Goal: Answer question/provide support: Share knowledge or assist other users

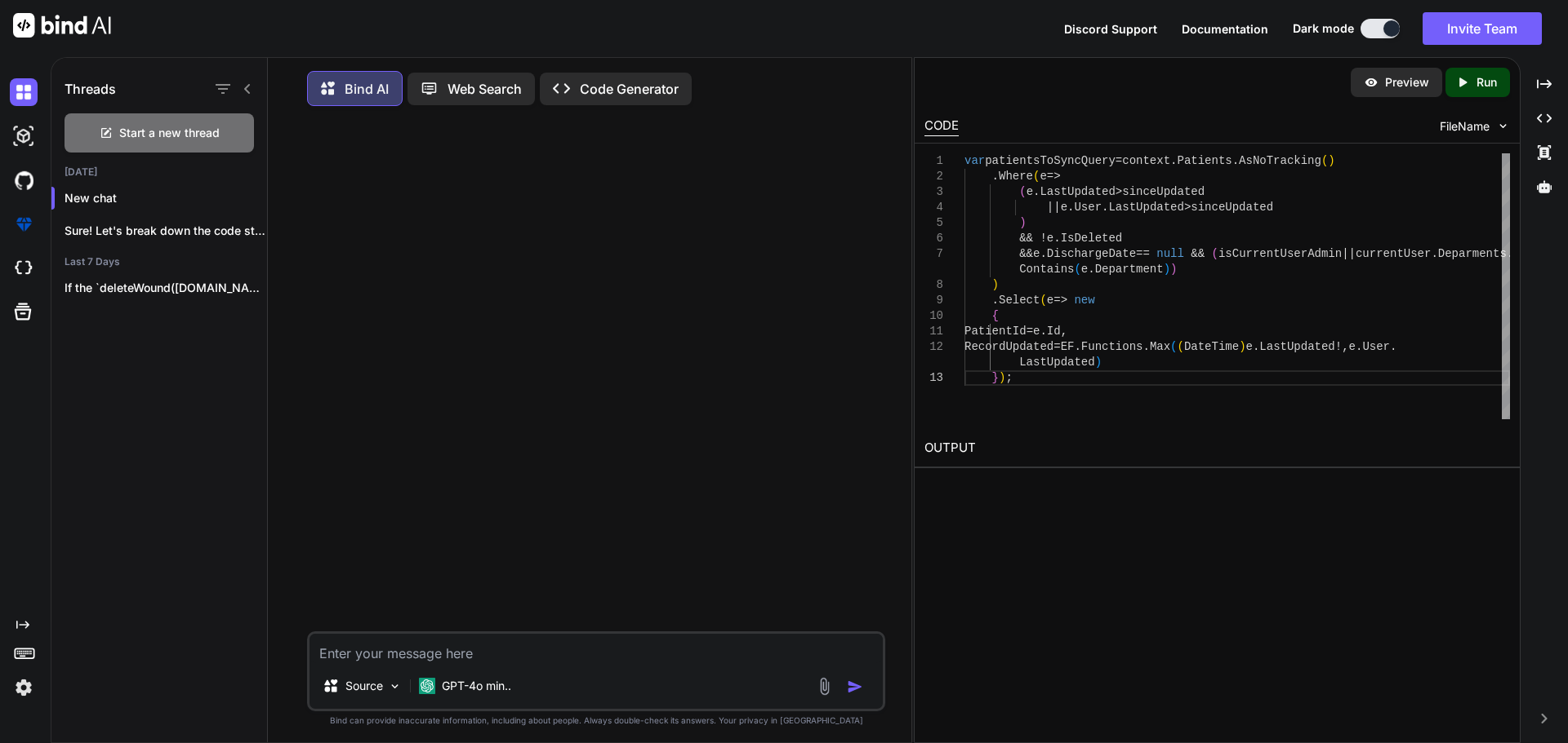
scroll to position [9, 0]
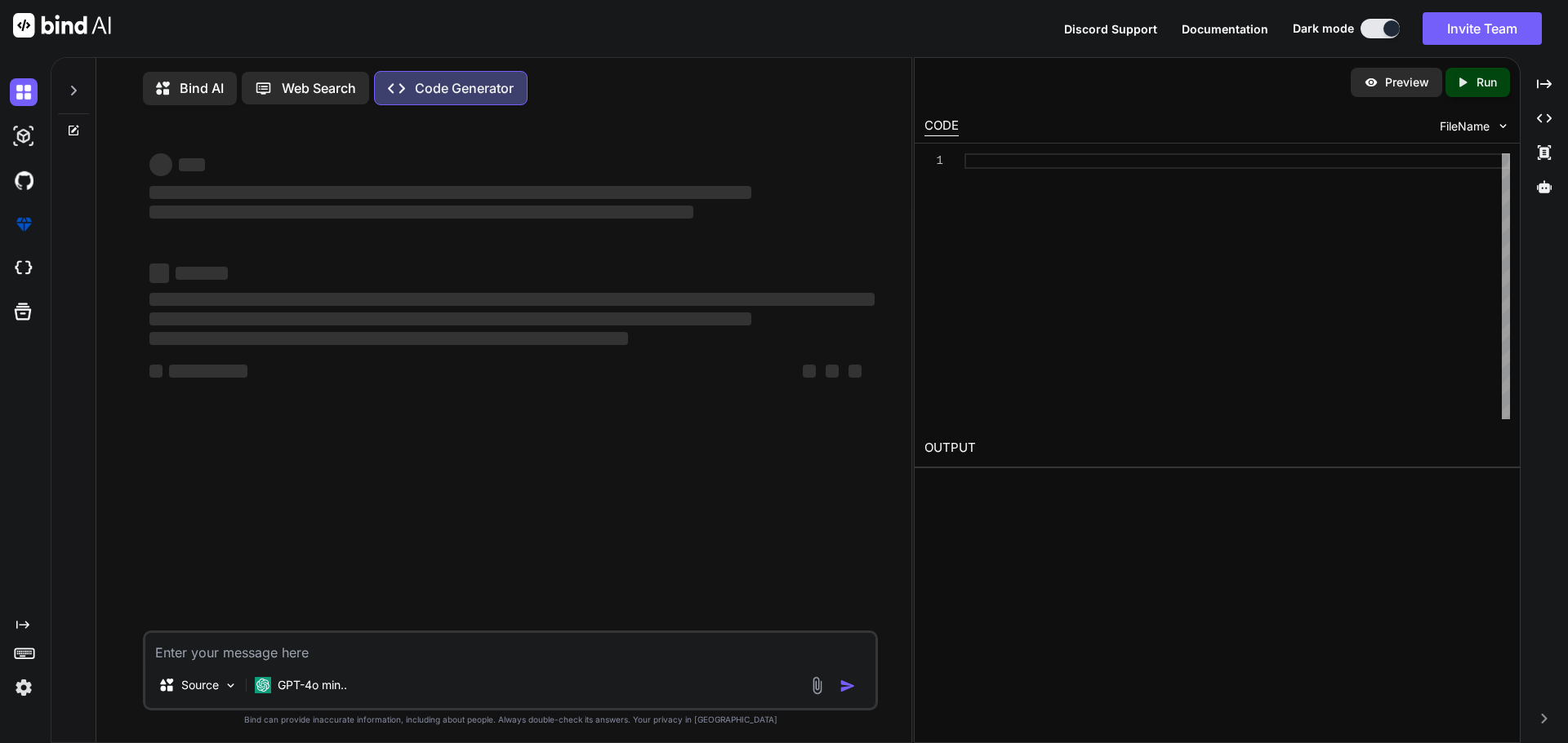
click at [15, 684] on img at bounding box center [23, 688] width 28 height 28
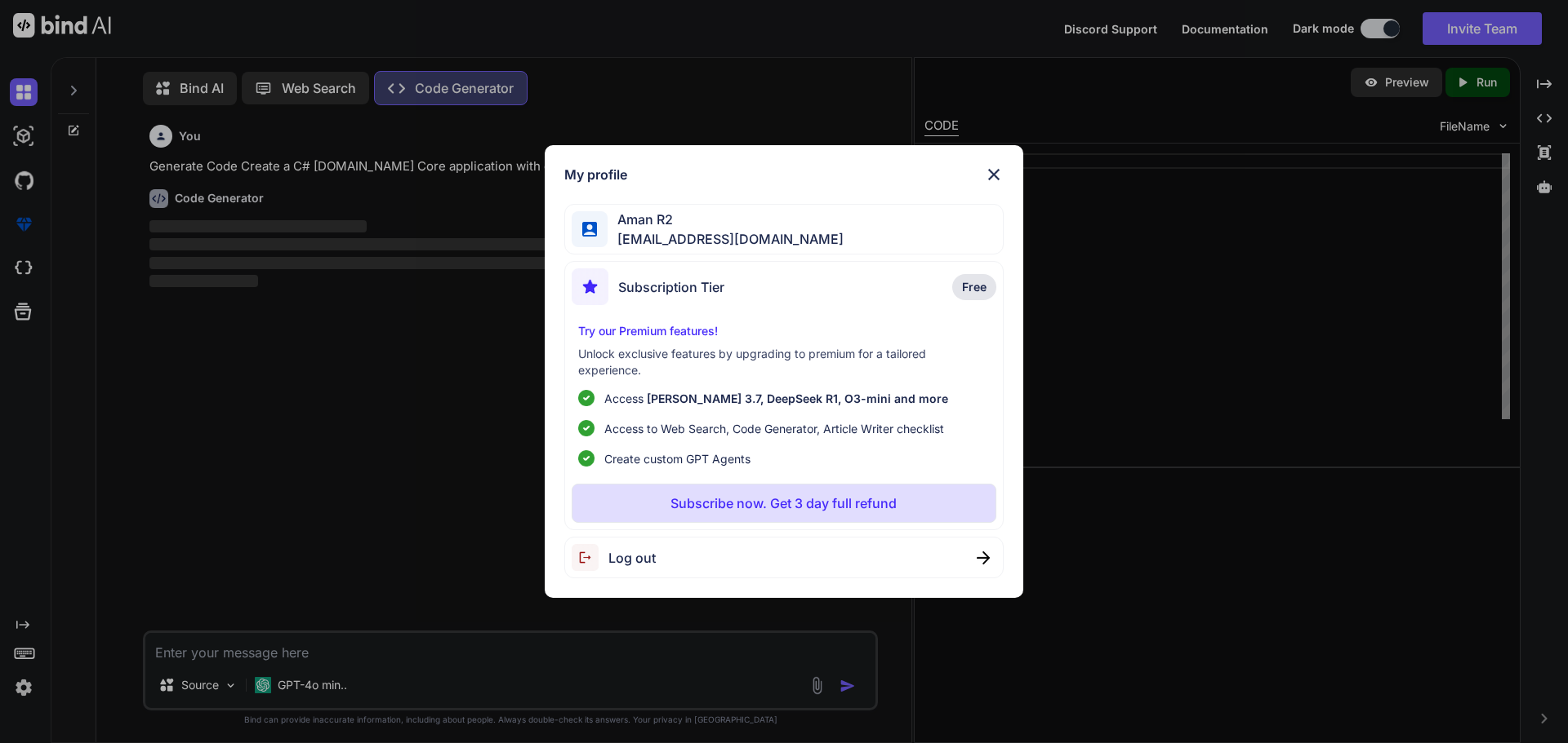
scroll to position [8, 0]
click at [996, 177] on img at bounding box center [994, 175] width 20 height 20
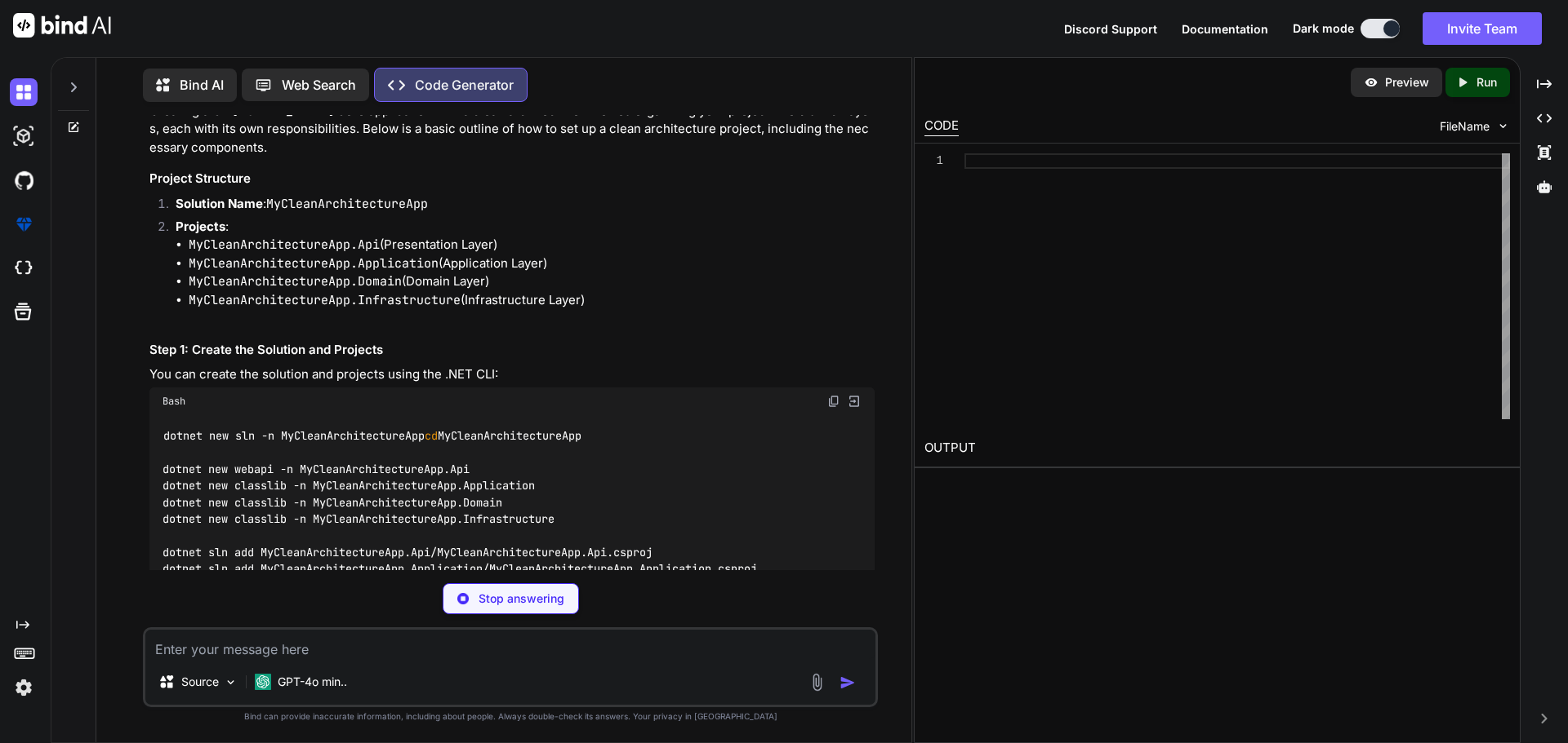
scroll to position [179, 0]
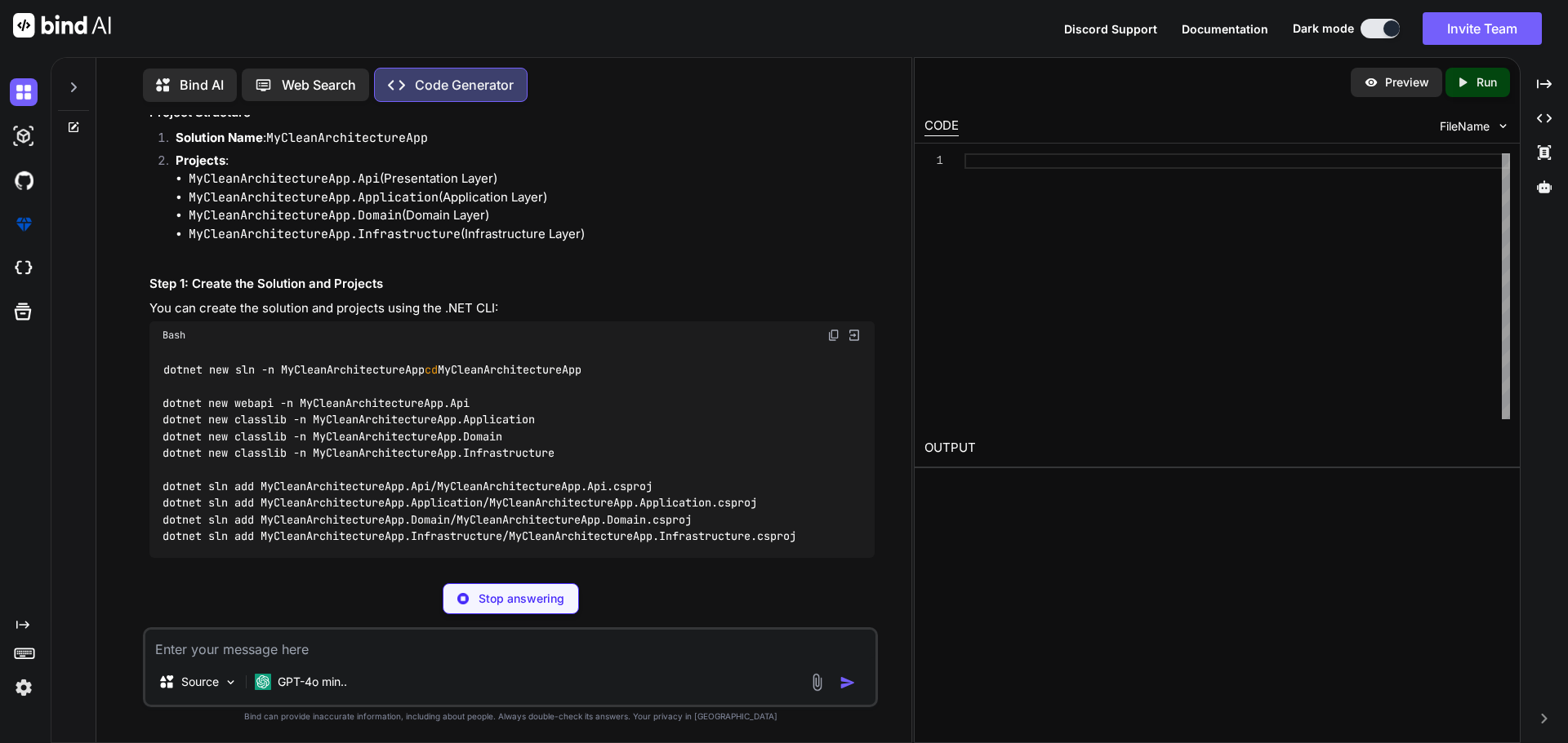
click at [498, 601] on p "Stop answering" at bounding box center [522, 599] width 86 height 16
type textarea "x"
type textarea "csproj dotnet sln add MyCleanArchitectureApp.Domain/MyCleanArchitectureApp.Doma…"
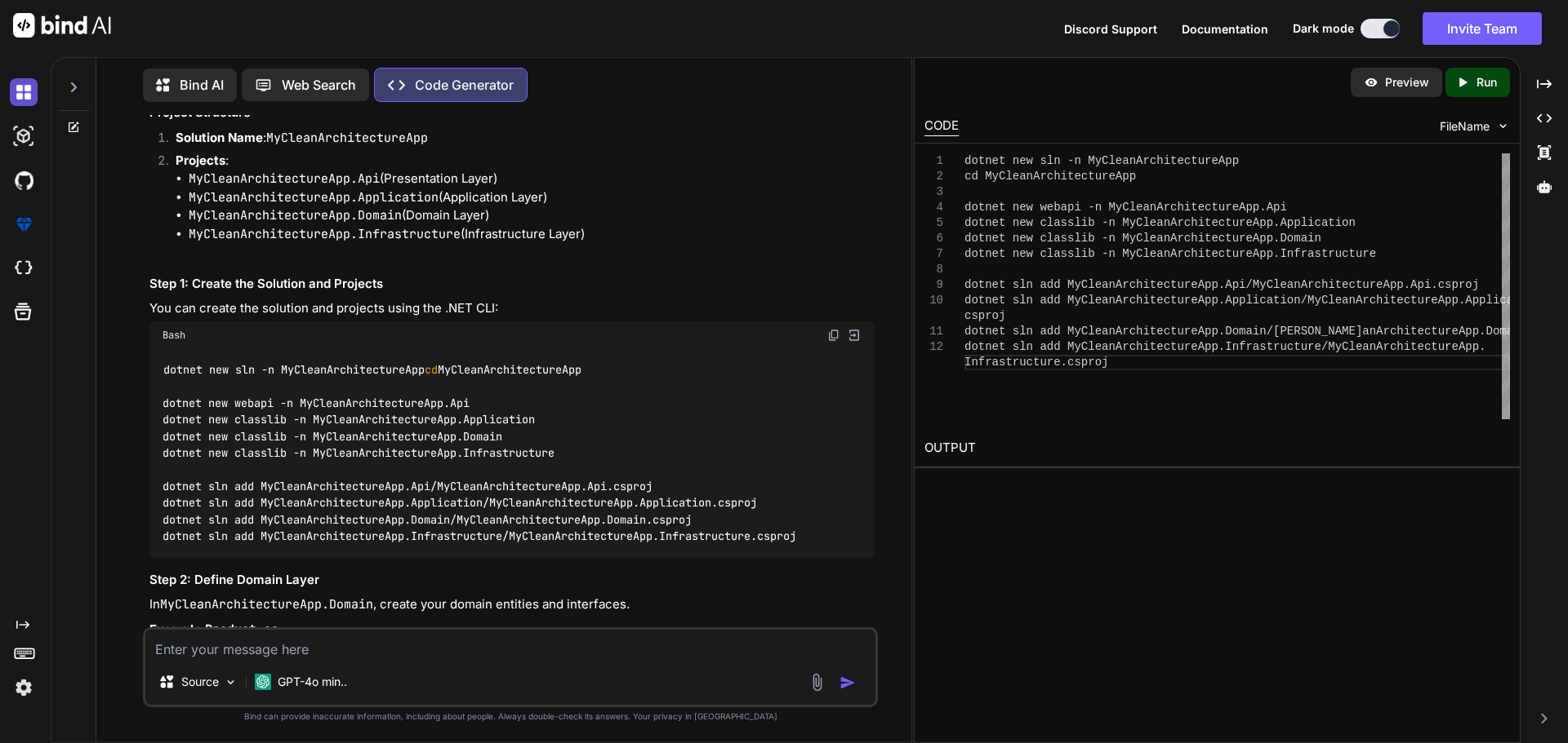
click at [33, 99] on img at bounding box center [23, 92] width 28 height 28
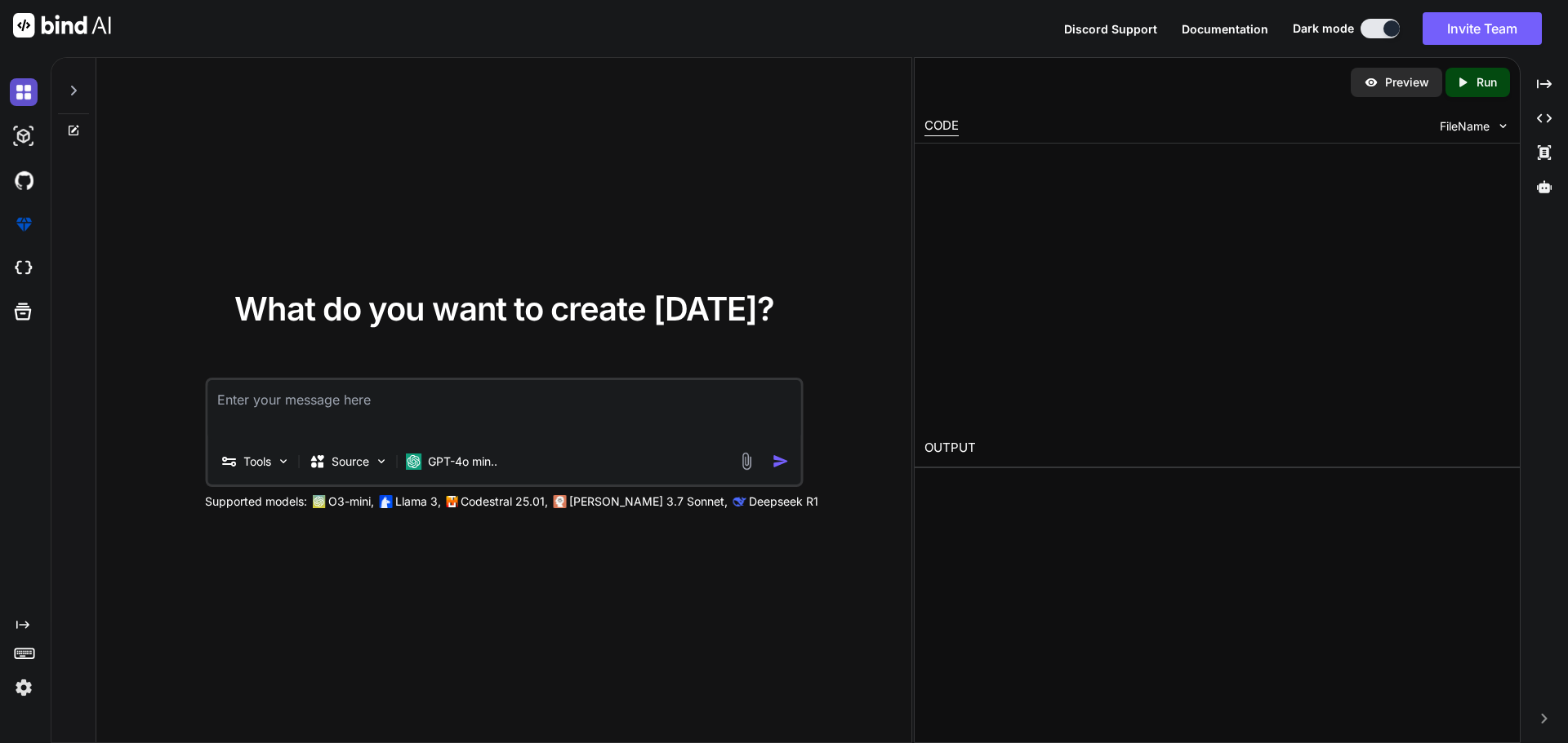
type textarea "x"
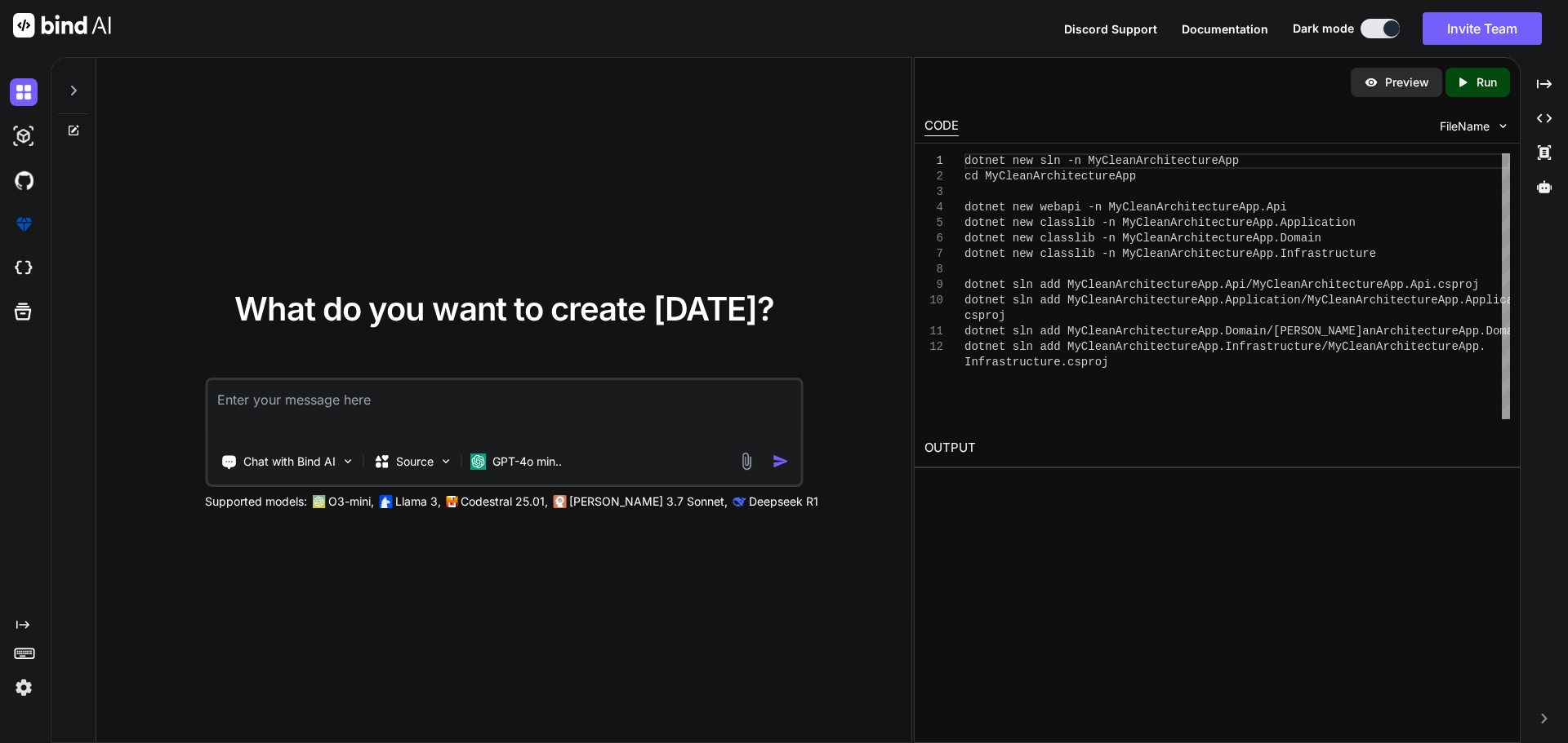
click at [79, 91] on icon at bounding box center [74, 91] width 13 height 13
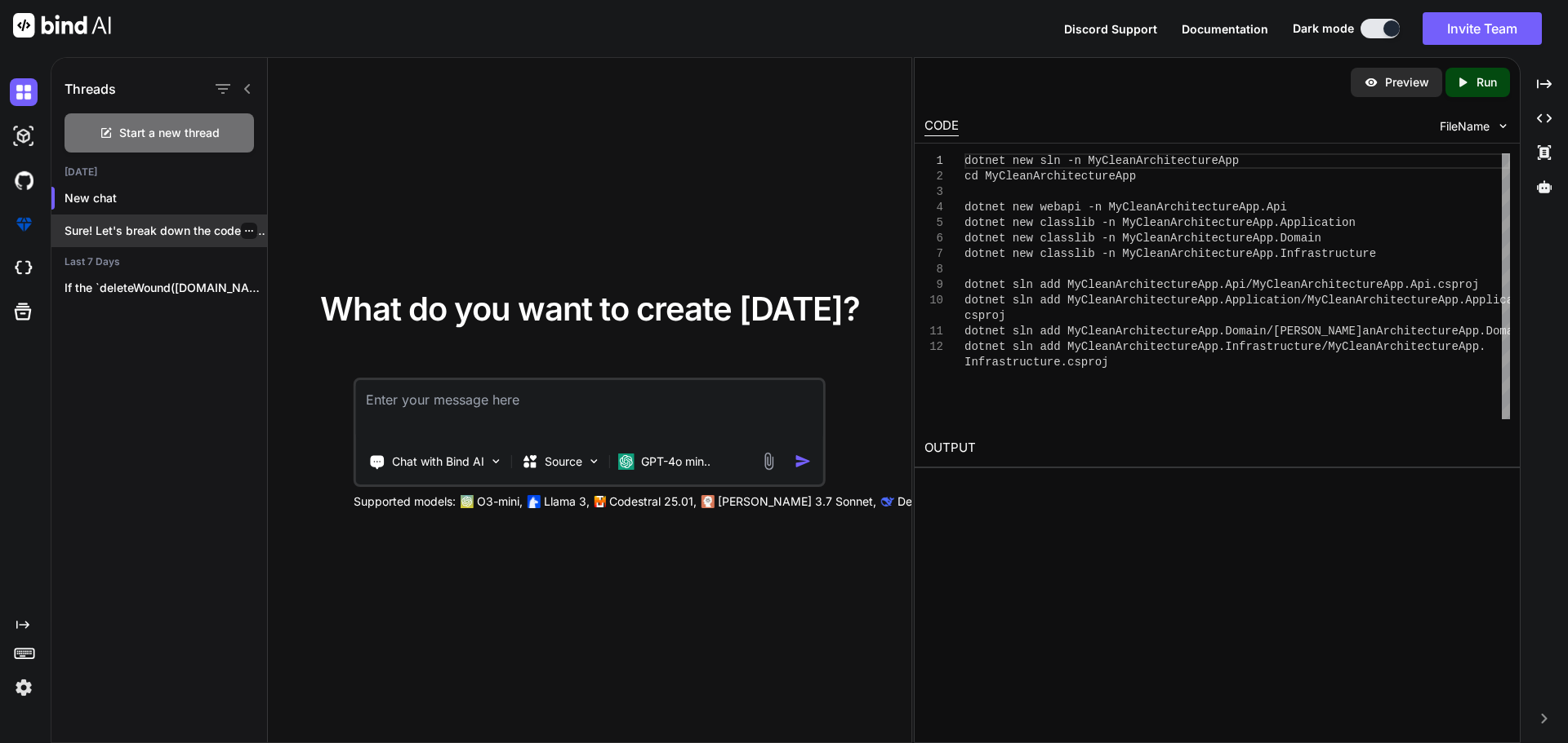
click at [138, 233] on p "Sure! Let's break down the code step..." at bounding box center [166, 230] width 203 height 16
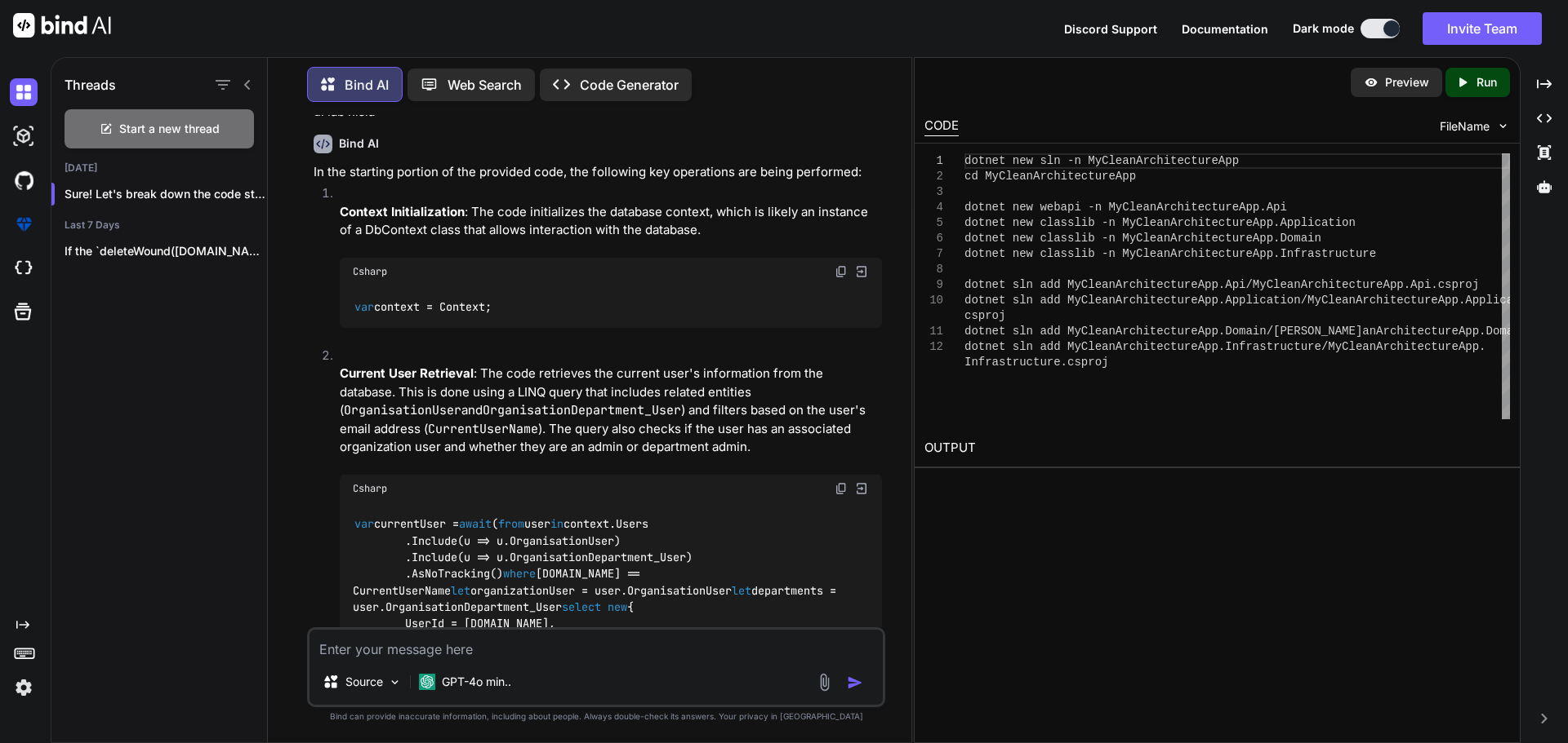
scroll to position [3820, 0]
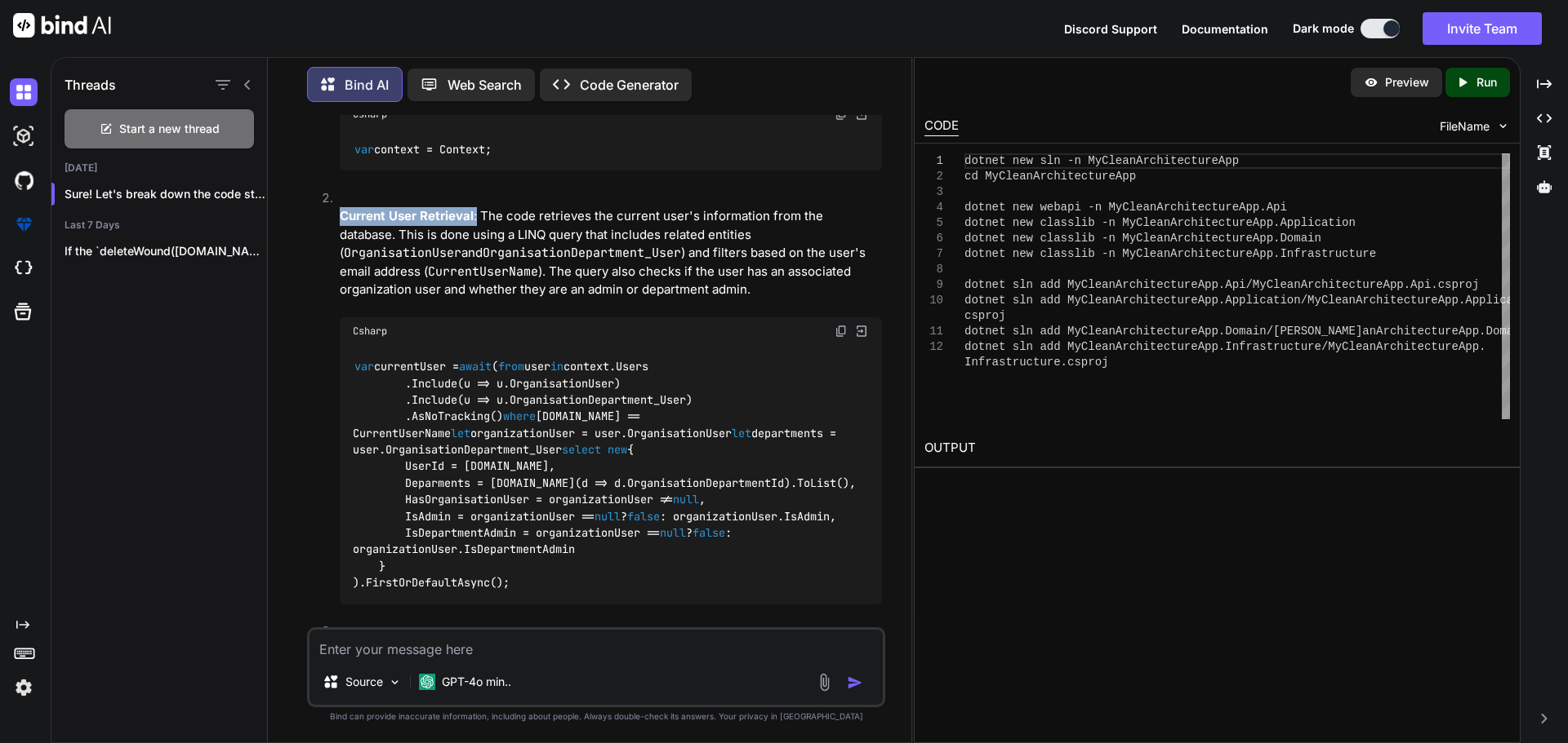
drag, startPoint x: 336, startPoint y: 276, endPoint x: 474, endPoint y: 284, distance: 138.2
click at [474, 284] on li "Current User Retrieval : The code retrieves the current user's information from…" at bounding box center [604, 406] width 555 height 434
copy p "Current User Retrieval :"
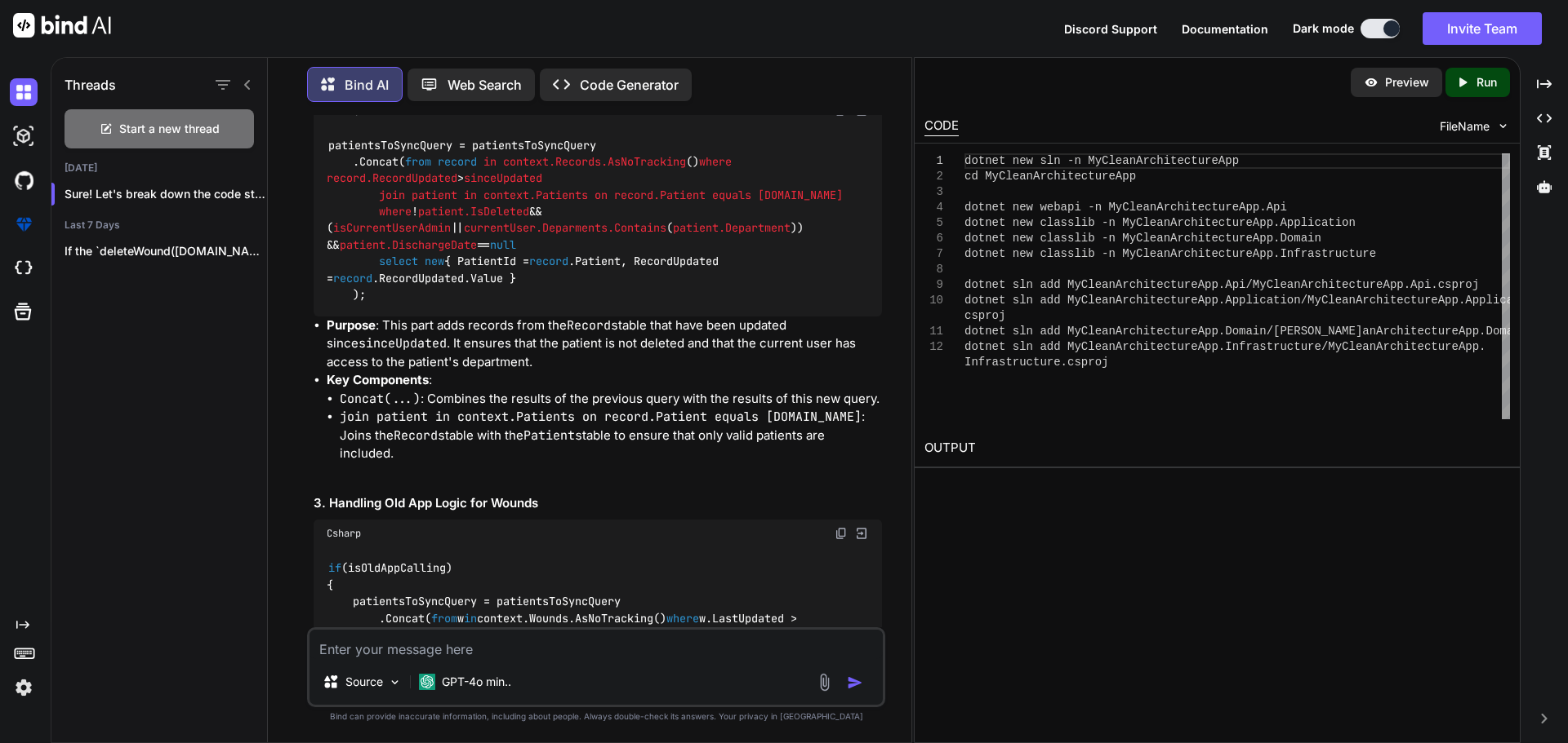
scroll to position [9777, 0]
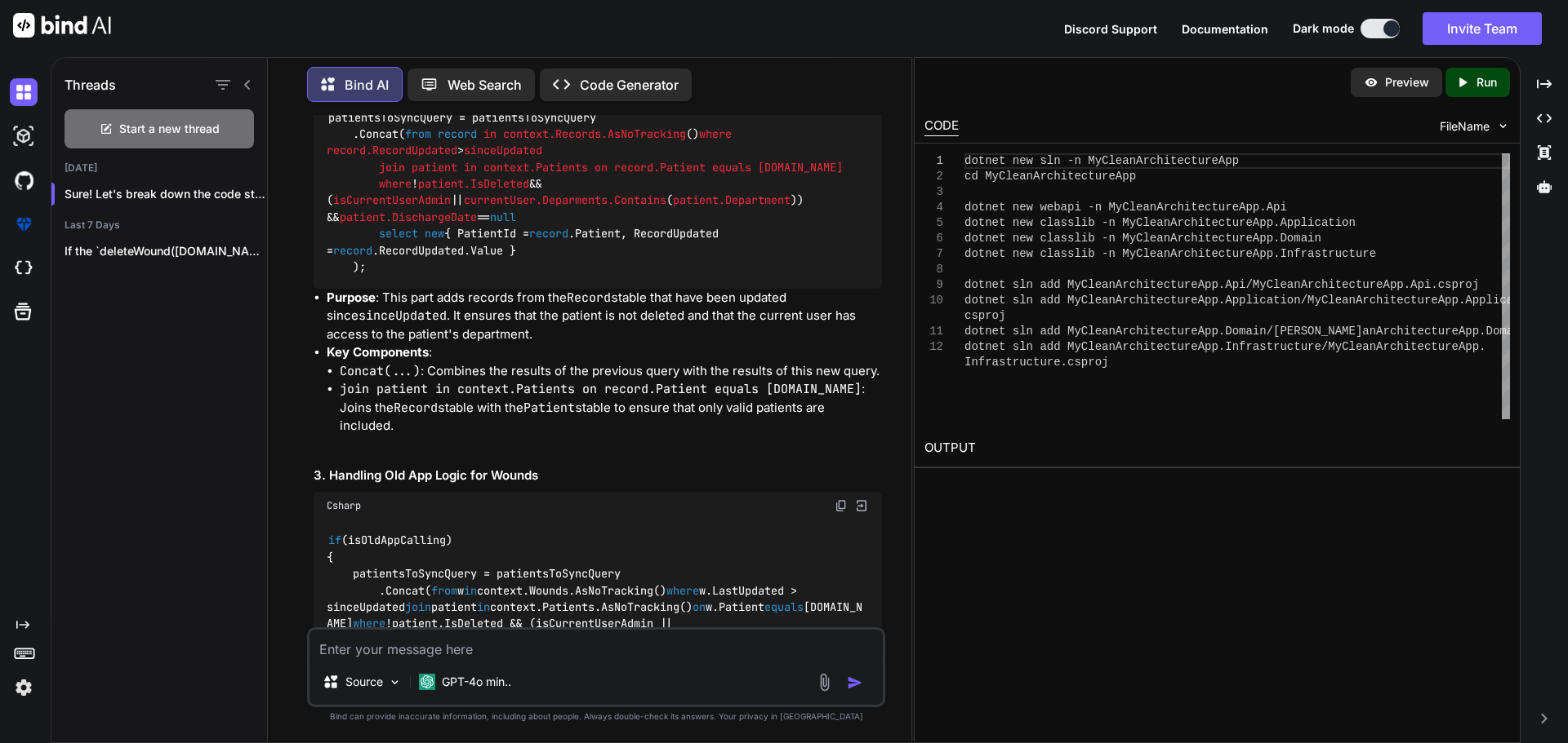
drag, startPoint x: 327, startPoint y: 333, endPoint x: 468, endPoint y: 565, distance: 271.5
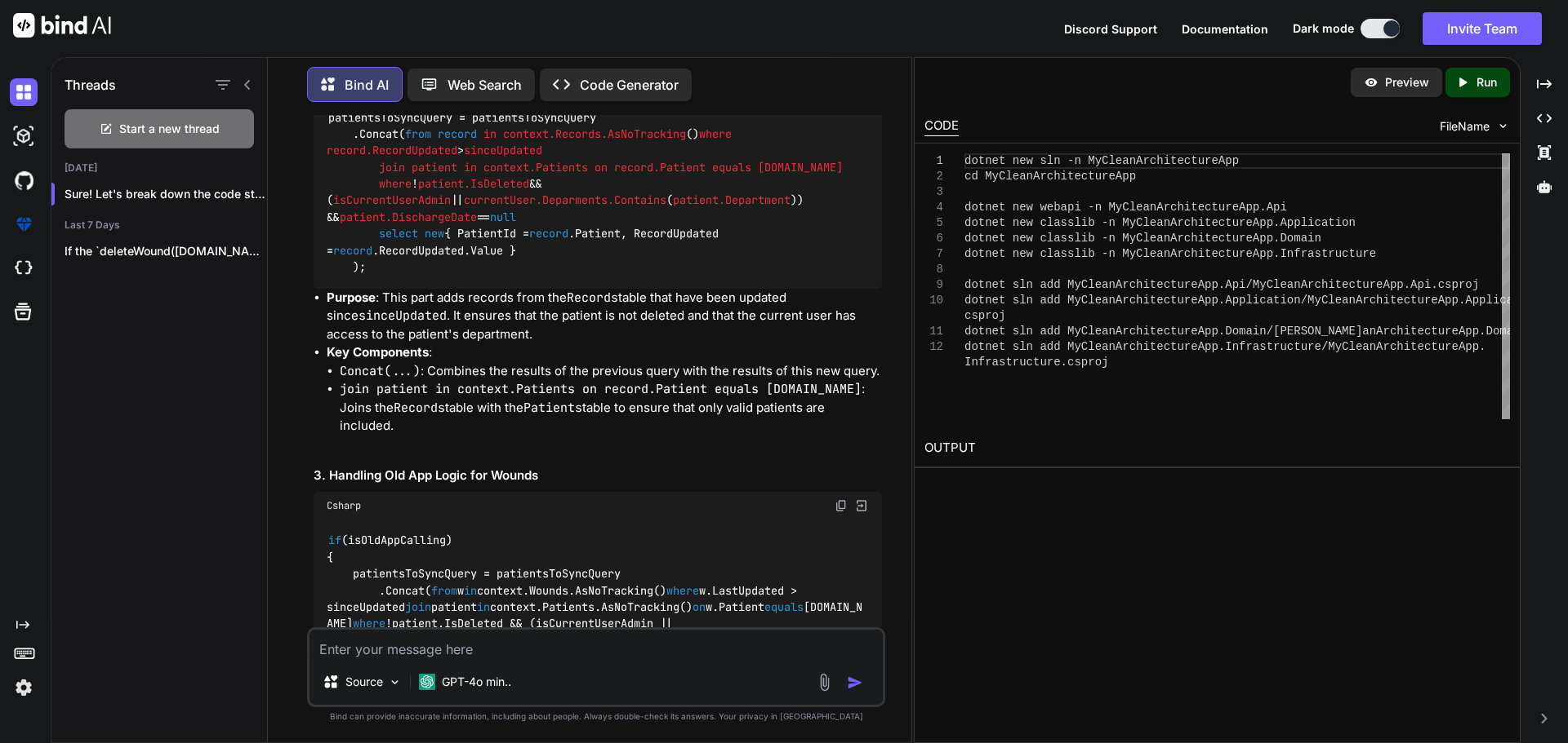
drag, startPoint x: 326, startPoint y: 336, endPoint x: 573, endPoint y: 567, distance: 338.2
copy code "var patientsToSyncQuery = context.Patients.AsNoTracking() .Where(e => (e.LastUp…"
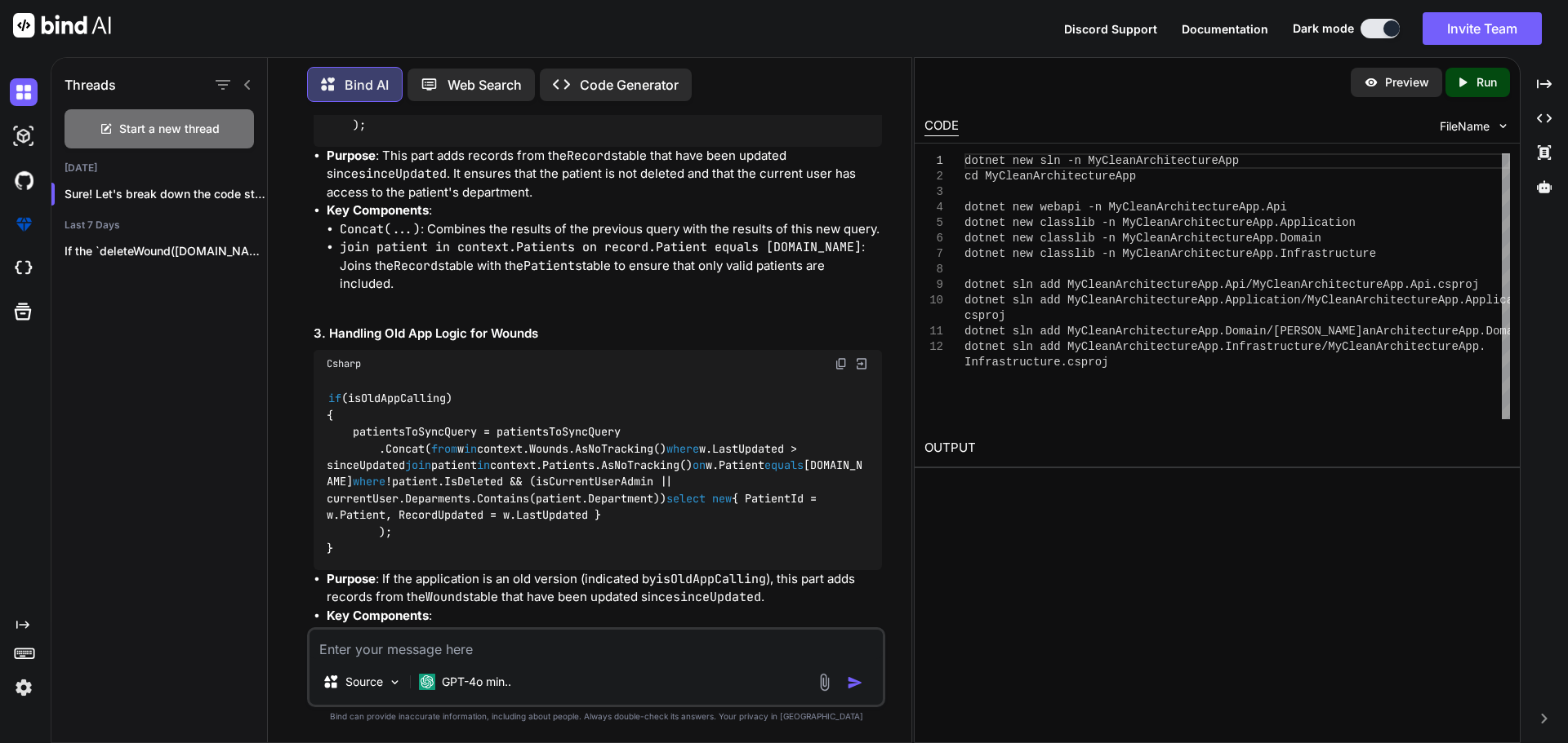
scroll to position [9941, 0]
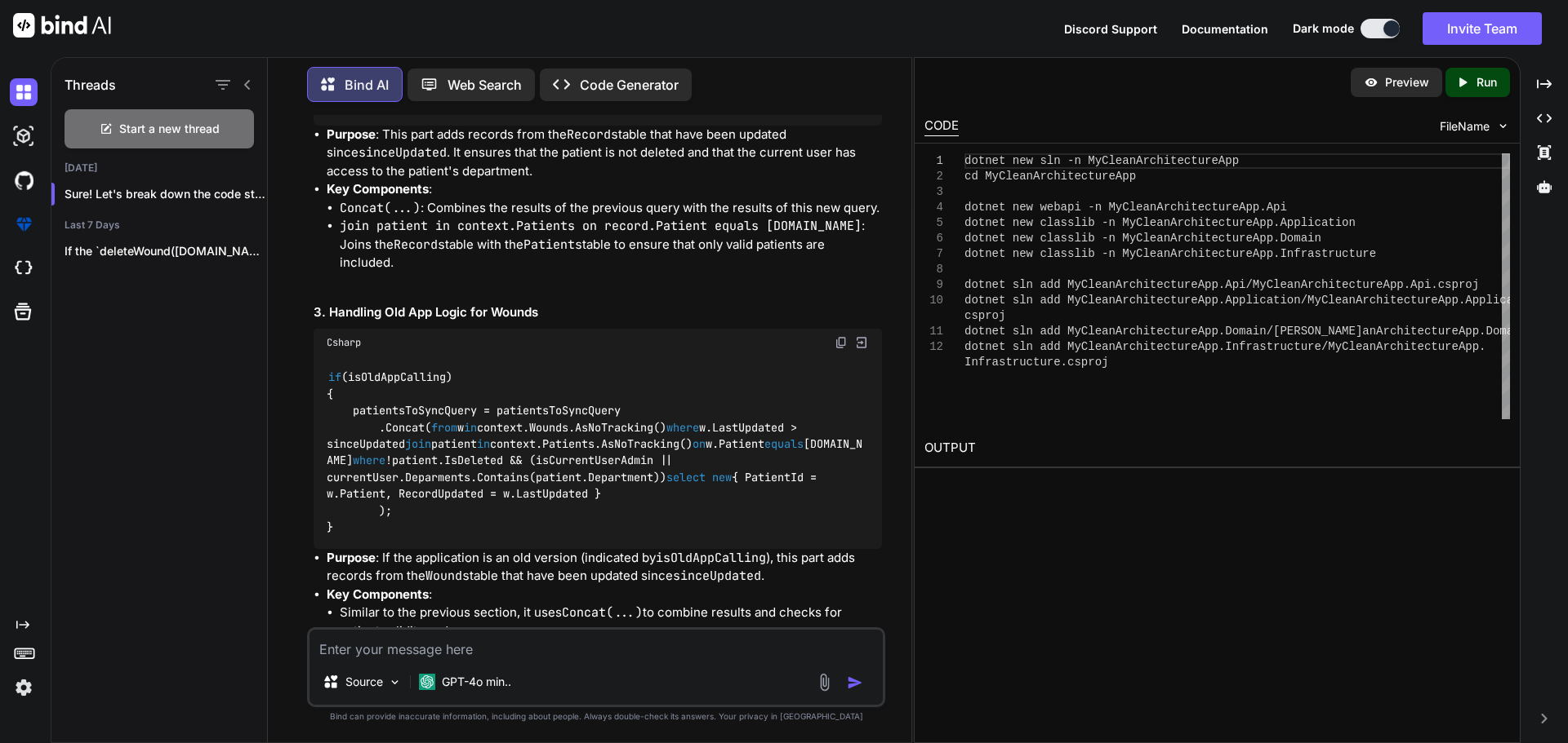
click at [416, 647] on textarea at bounding box center [596, 645] width 573 height 30
drag, startPoint x: 329, startPoint y: 170, endPoint x: 471, endPoint y: 403, distance: 272.9
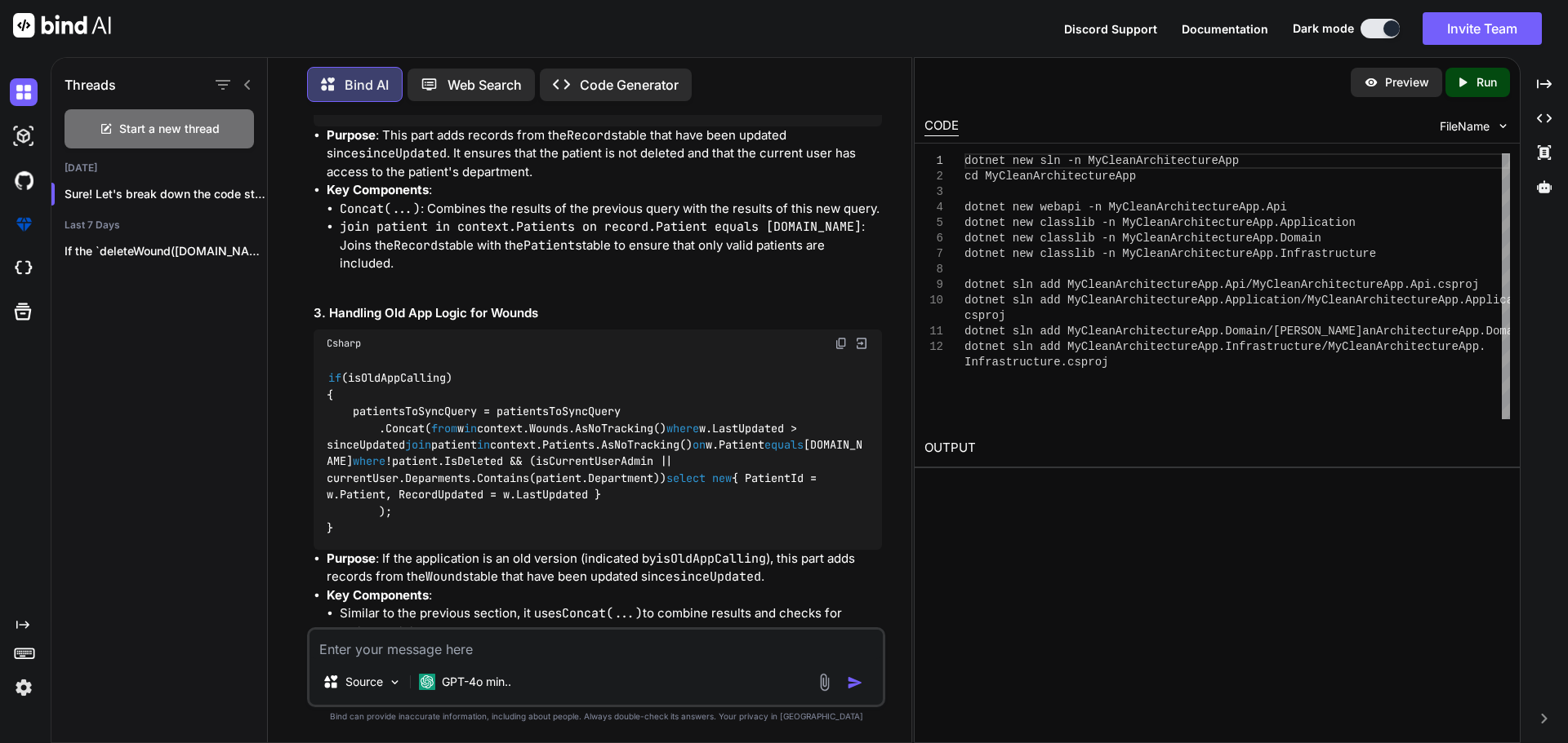
scroll to position [9777, 0]
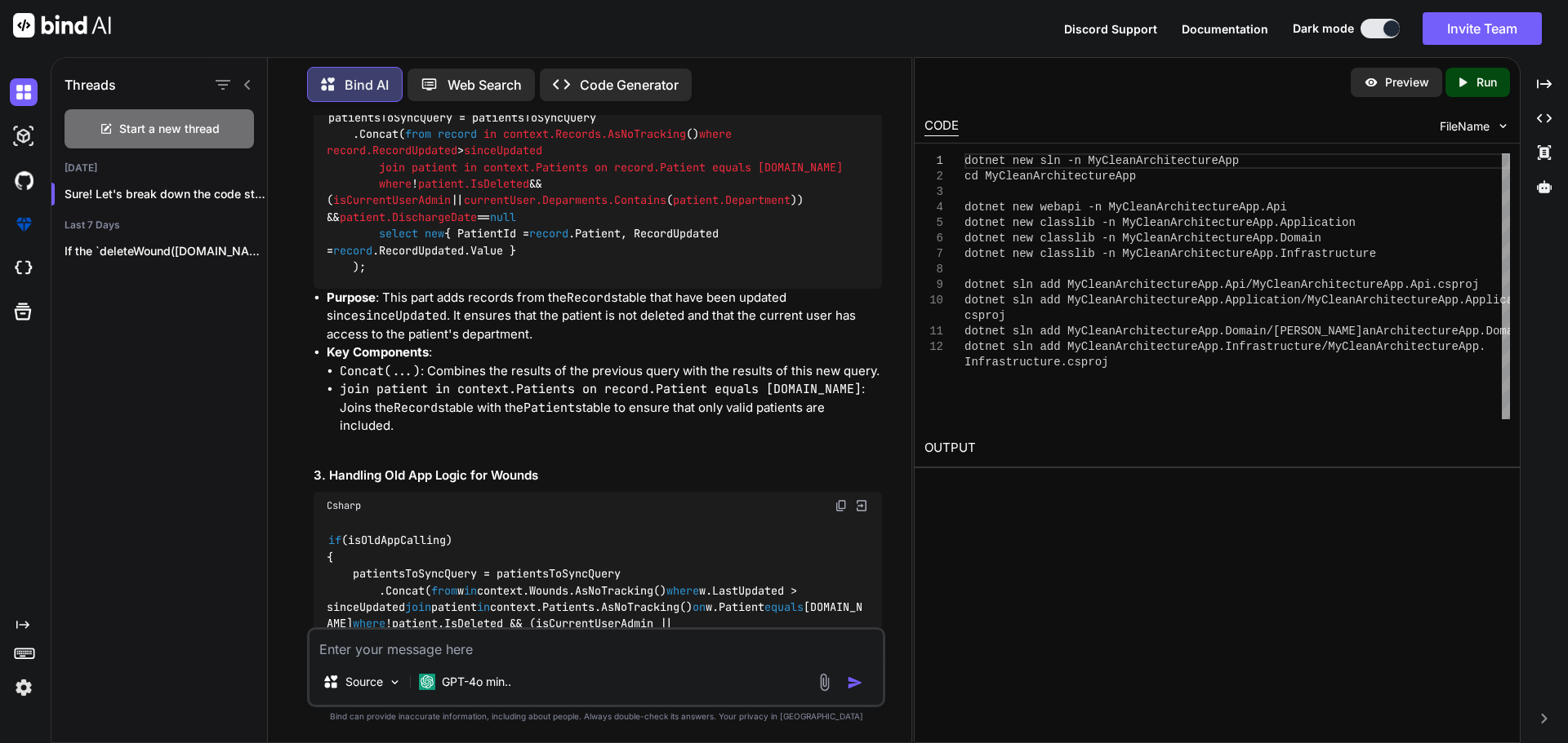
drag, startPoint x: 330, startPoint y: 337, endPoint x: 525, endPoint y: 567, distance: 301.5
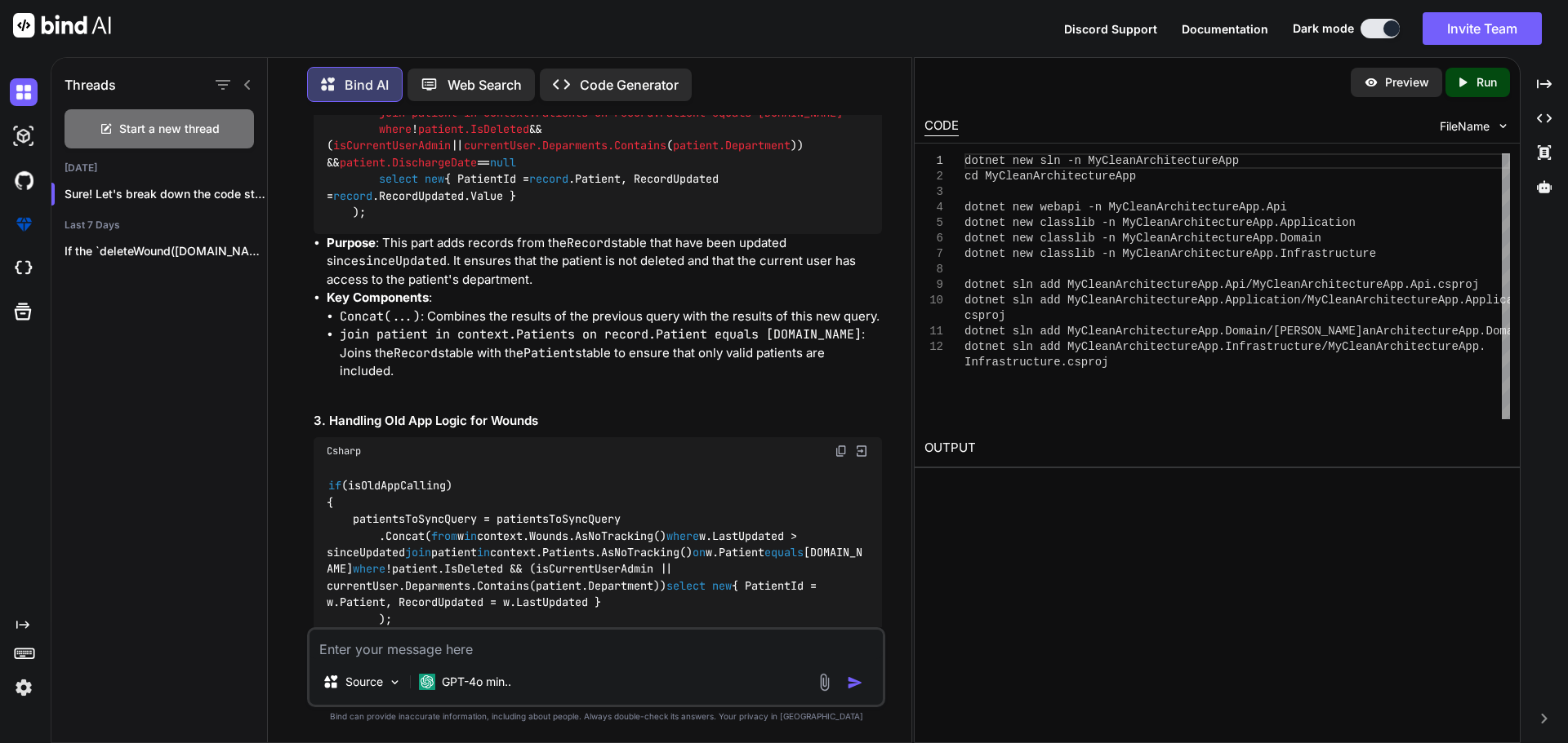
scroll to position [9860, 0]
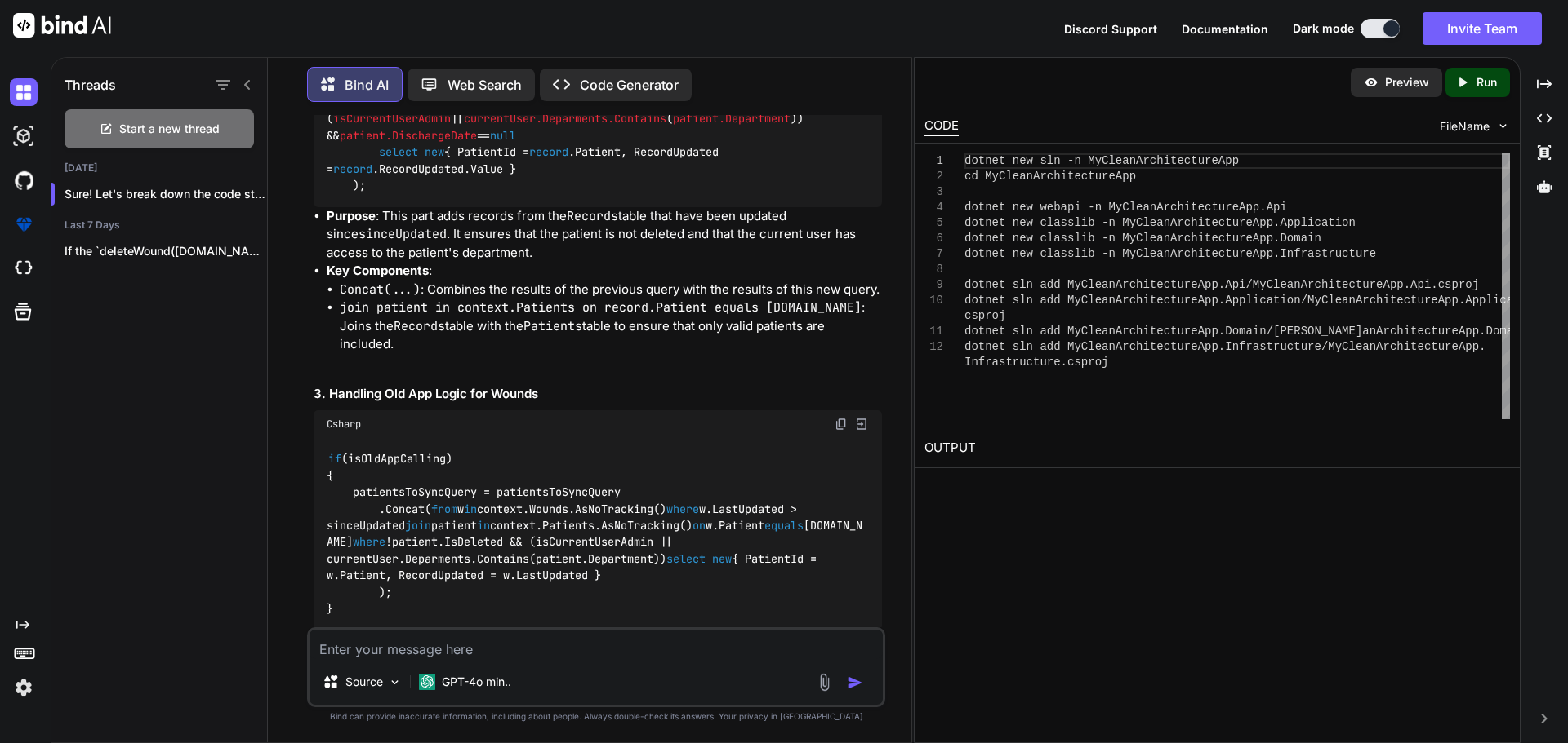
copy code "var patientsToSyncQuery = context.Patients.AsNoTracking() .Where(e => (e.LastUp…"
click at [458, 657] on textarea at bounding box center [596, 645] width 573 height 30
paste textarea "var patientsToSyncQuery = context.Patients.AsNoTracking() .Where(e => (e.LastUp…"
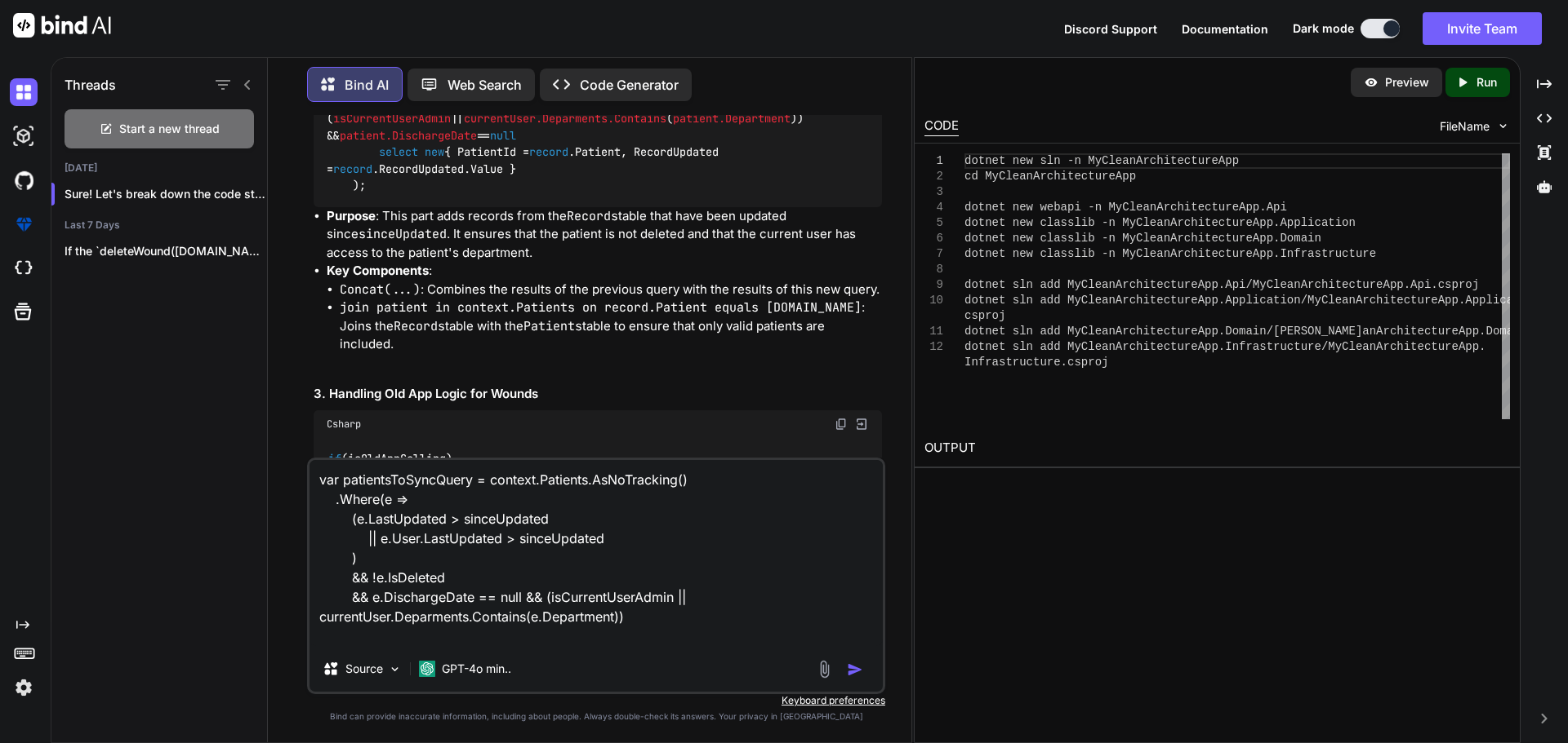
scroll to position [0, 0]
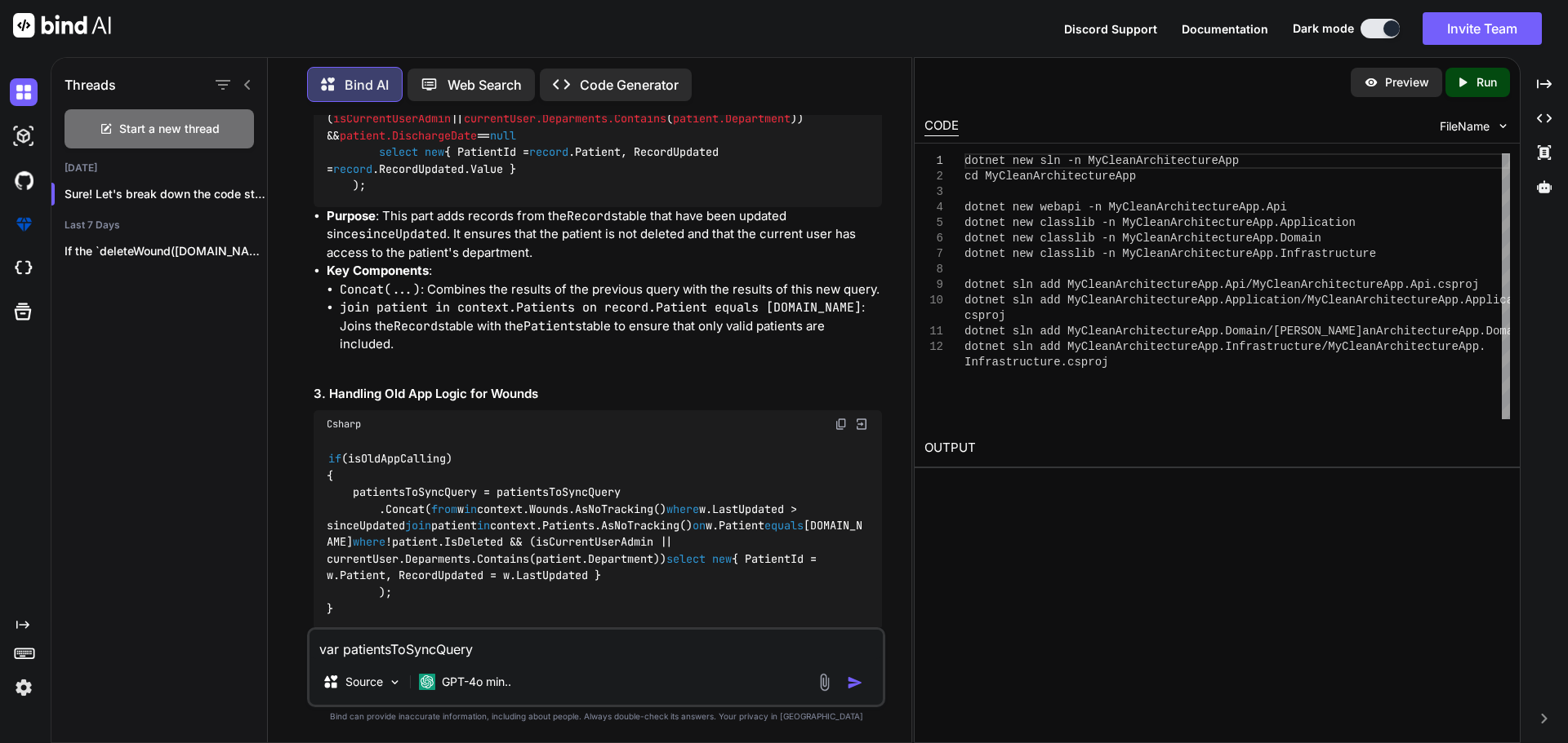
type textarea "var"
click at [388, 642] on textarea at bounding box center [596, 645] width 573 height 30
paste textarea "public async Task<GetPatientList> PullPatientAsync(int? take)"
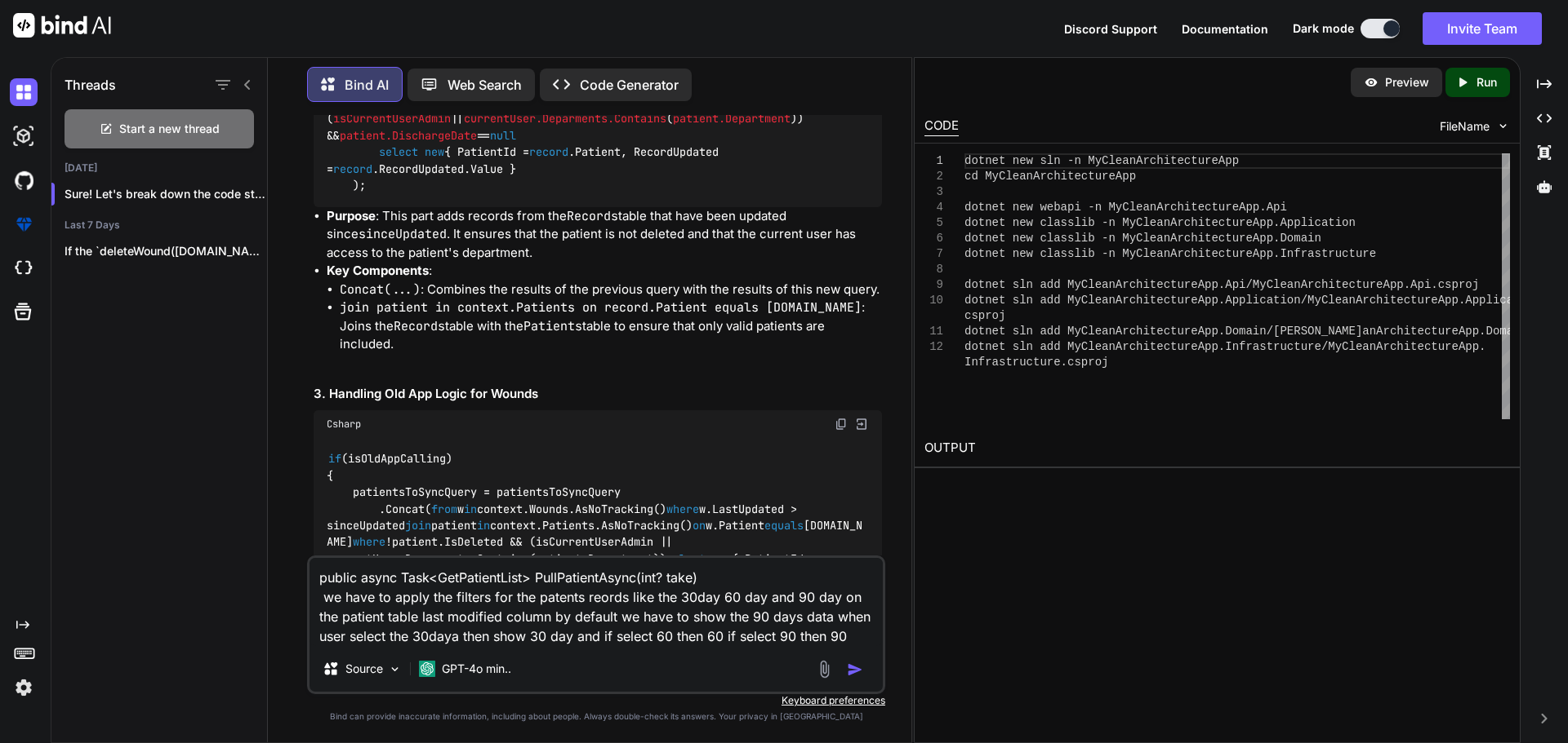
drag, startPoint x: 329, startPoint y: 256, endPoint x: 468, endPoint y: 482, distance: 265.3
copy code "var patientsToSyncQuery = context.Patients.AsNoTracking() .Where(e => (e.LastUp…"
click at [873, 644] on textarea "public async Task<GetPatientList> PullPatientAsync(int? take) we have to apply …" at bounding box center [596, 602] width 573 height 88
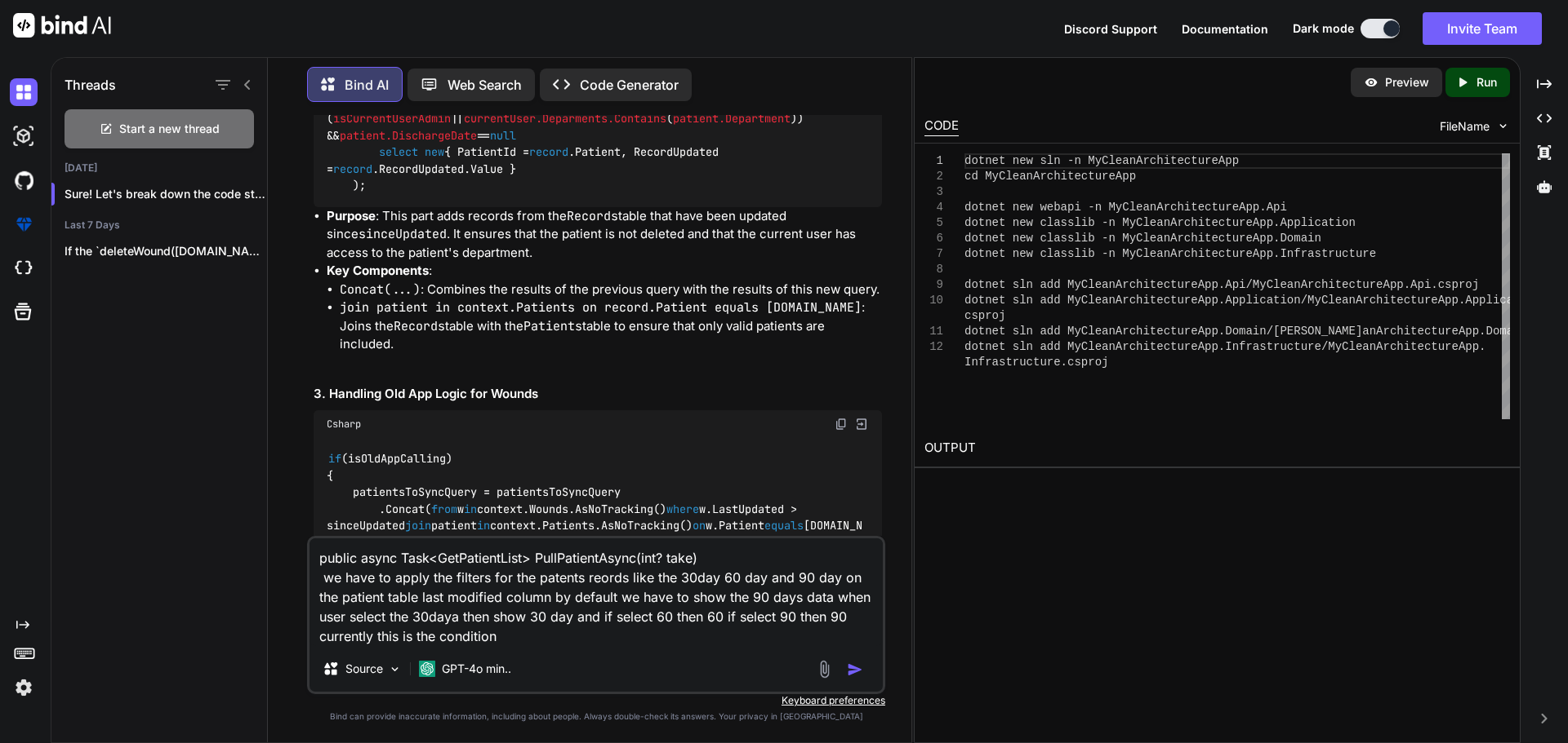
paste textarea "var patientsToSyncQuery = context.Patients.AsNoTracking() .Where(e => (e.LastUp…"
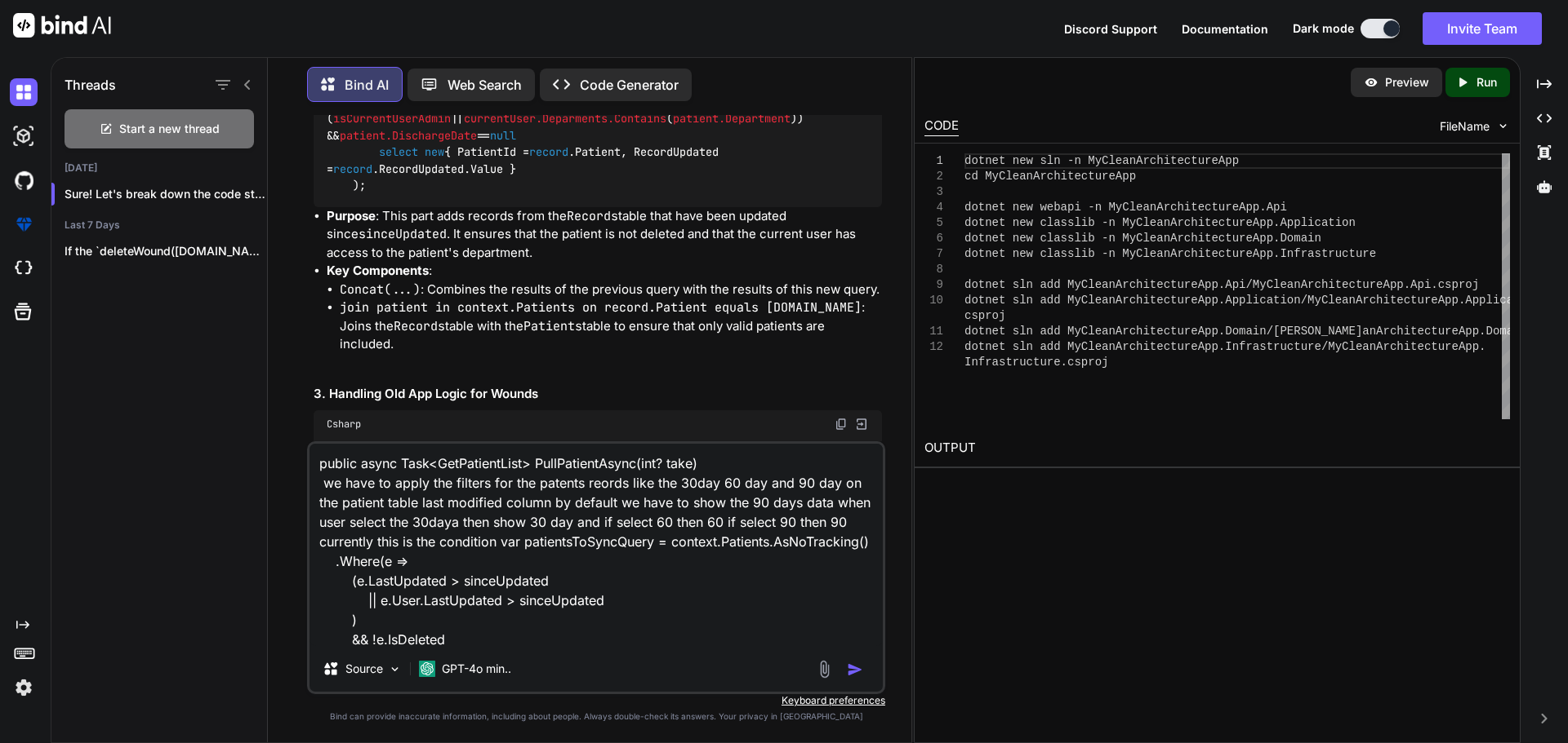
scroll to position [198, 0]
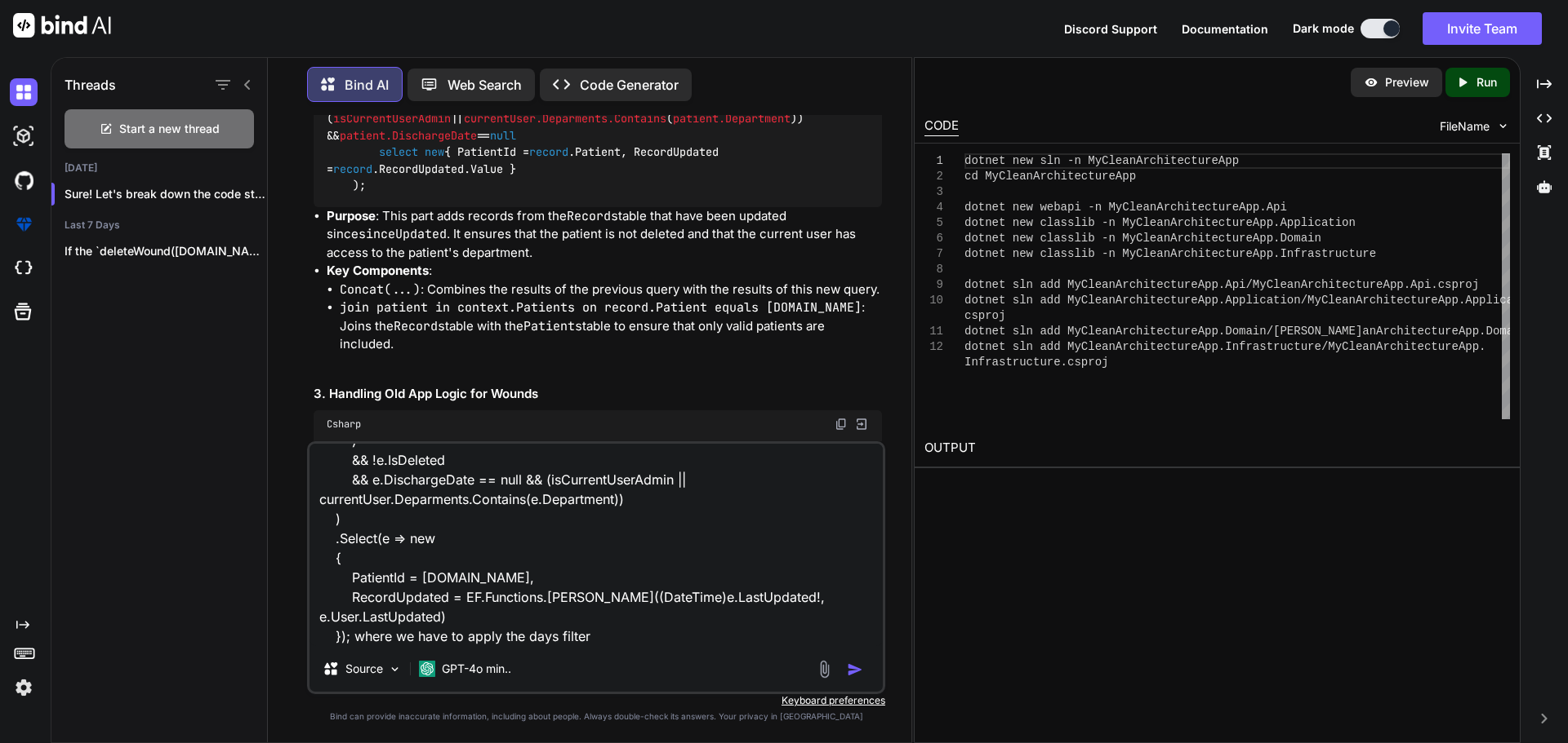
type textarea "public async Task<GetPatientList> PullPatientAsync(int? take) we have to apply …"
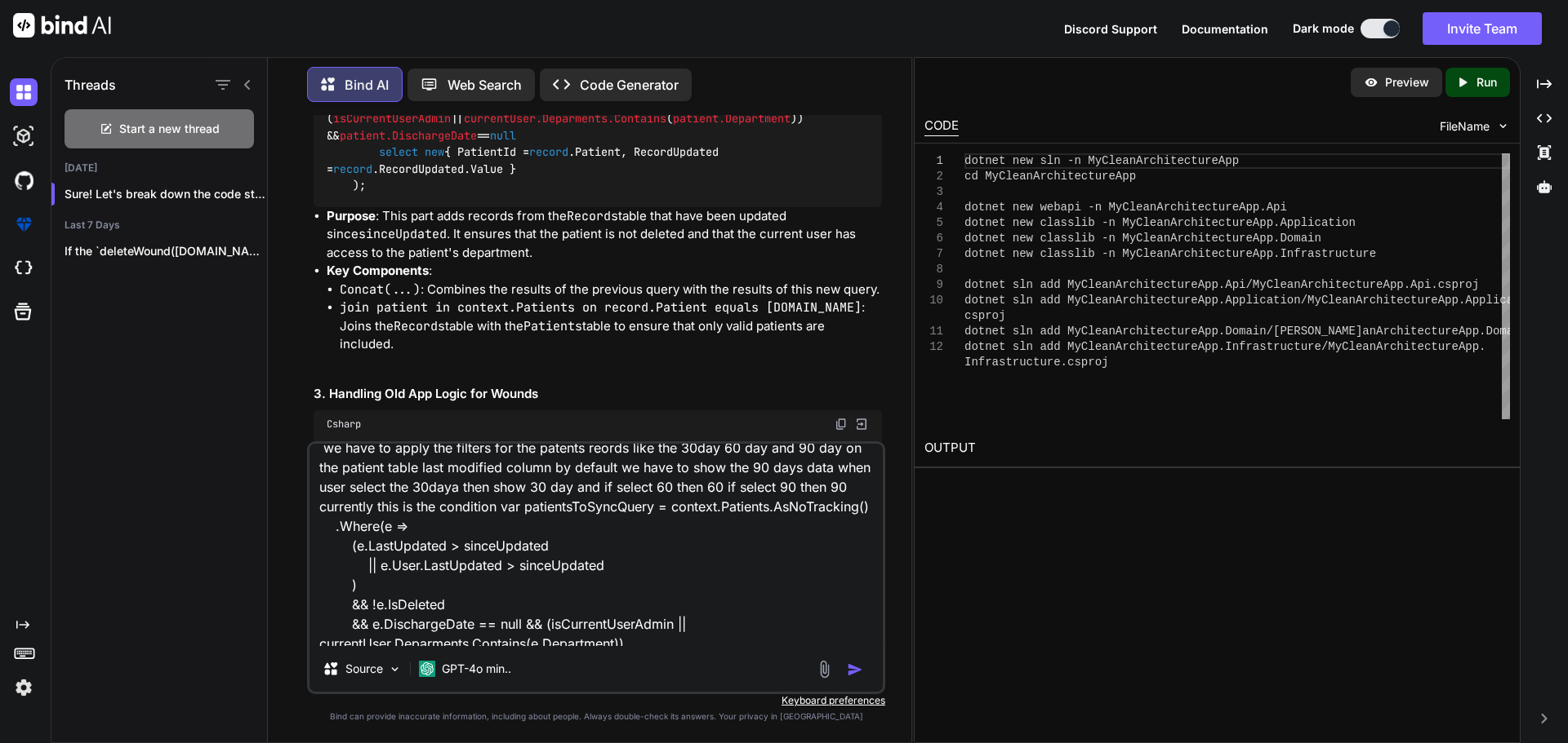
scroll to position [34, 0]
click at [402, 564] on textarea "public async Task<GetPatientList> PullPatientAsync(int? take) we have to apply …" at bounding box center [596, 545] width 573 height 202
click at [401, 565] on textarea "public async Task<GetPatientList> PullPatientAsync(int? take) we have to apply …" at bounding box center [596, 545] width 573 height 202
click at [500, 569] on textarea "public async Task<GetPatientList> PullPatientAsync(int? take) we have to apply …" at bounding box center [596, 545] width 573 height 202
drag, startPoint x: 500, startPoint y: 569, endPoint x: 569, endPoint y: 580, distance: 69.9
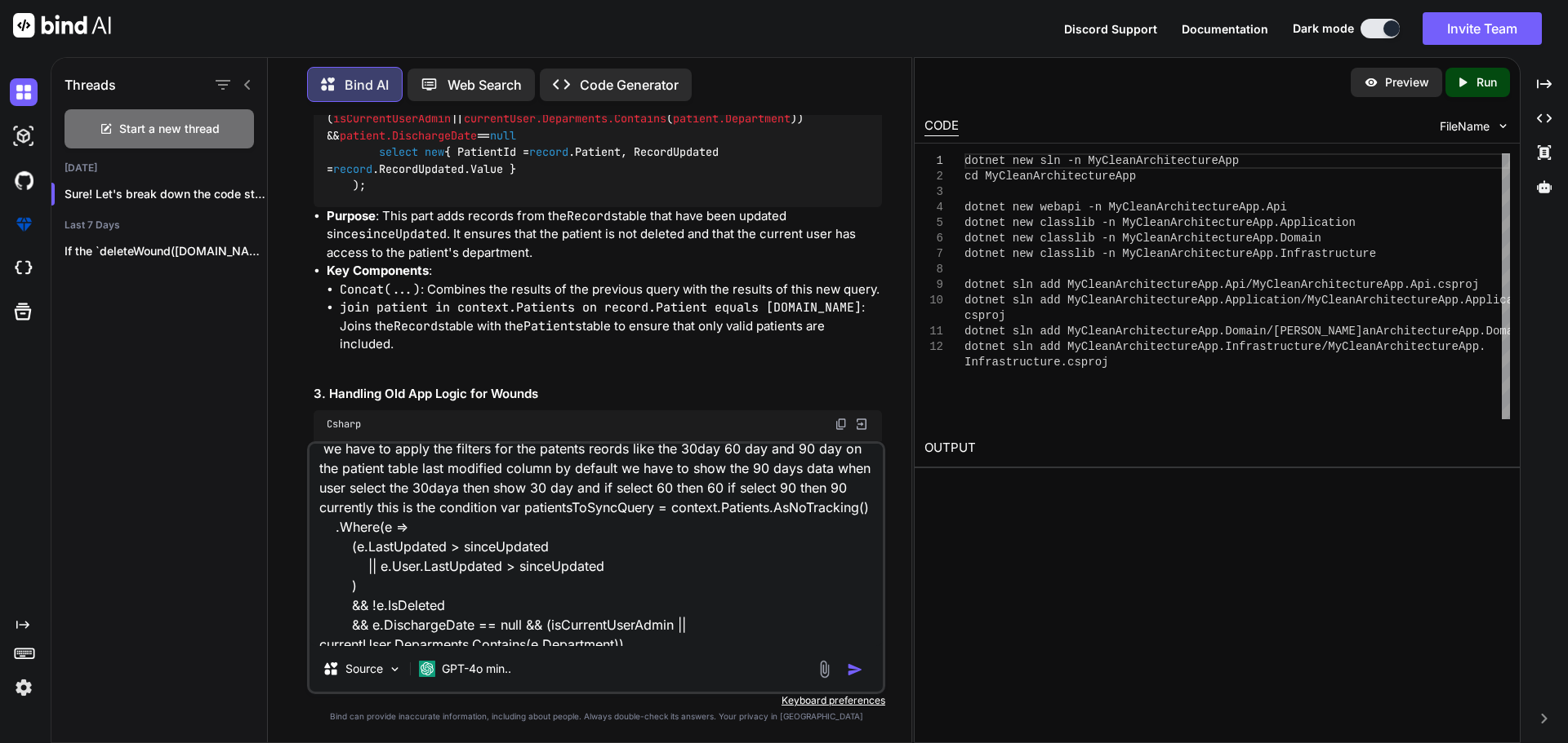
click at [502, 569] on textarea "public async Task<GetPatientList> PullPatientAsync(int? take) we have to apply …" at bounding box center [596, 545] width 573 height 202
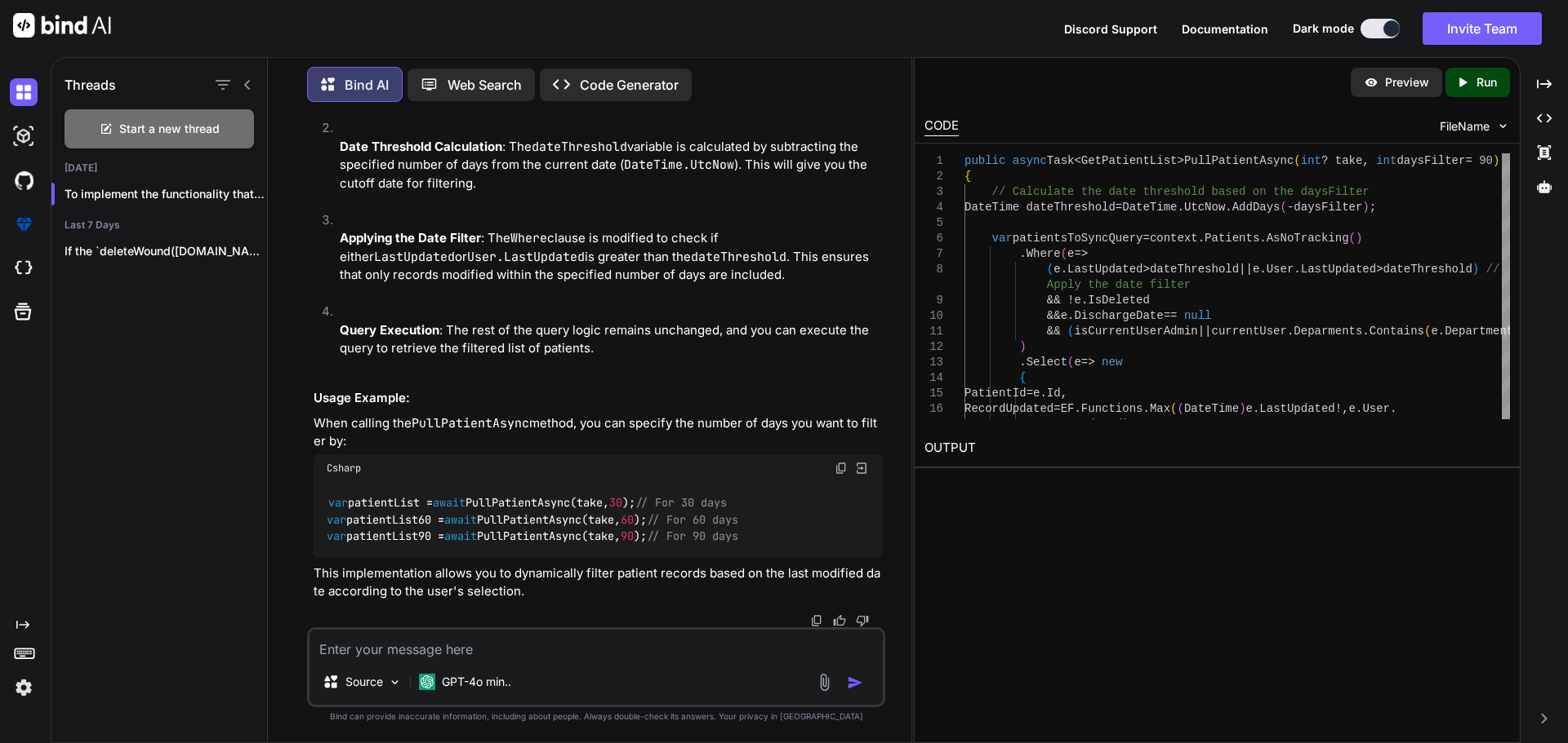
scroll to position [12957, 0]
drag, startPoint x: 741, startPoint y: 192, endPoint x: 851, endPoint y: 194, distance: 110.0
click at [421, 647] on textarea at bounding box center [596, 645] width 573 height 30
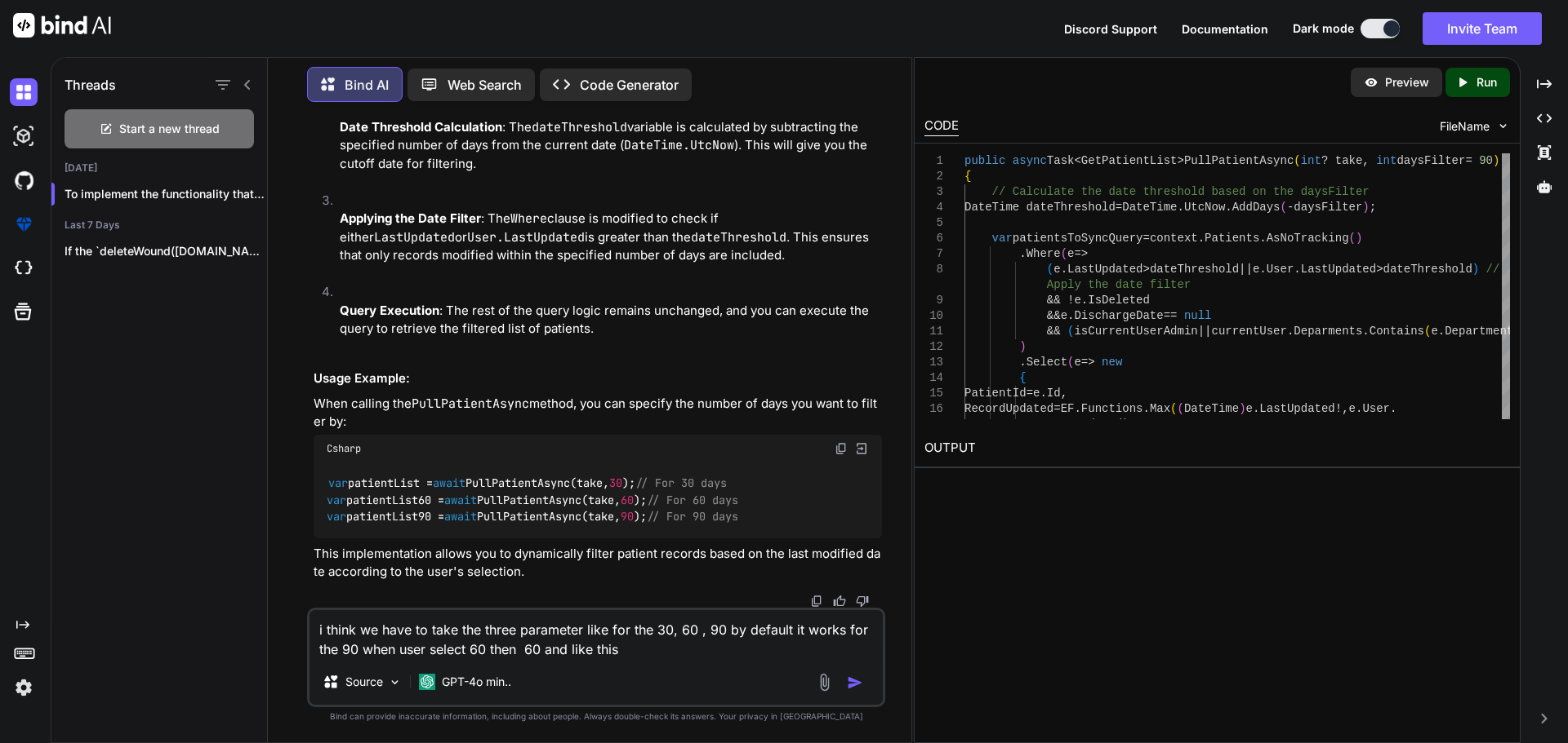
type textarea "i think we have to take the three parameter like for the 30, 60 , 90 by default…"
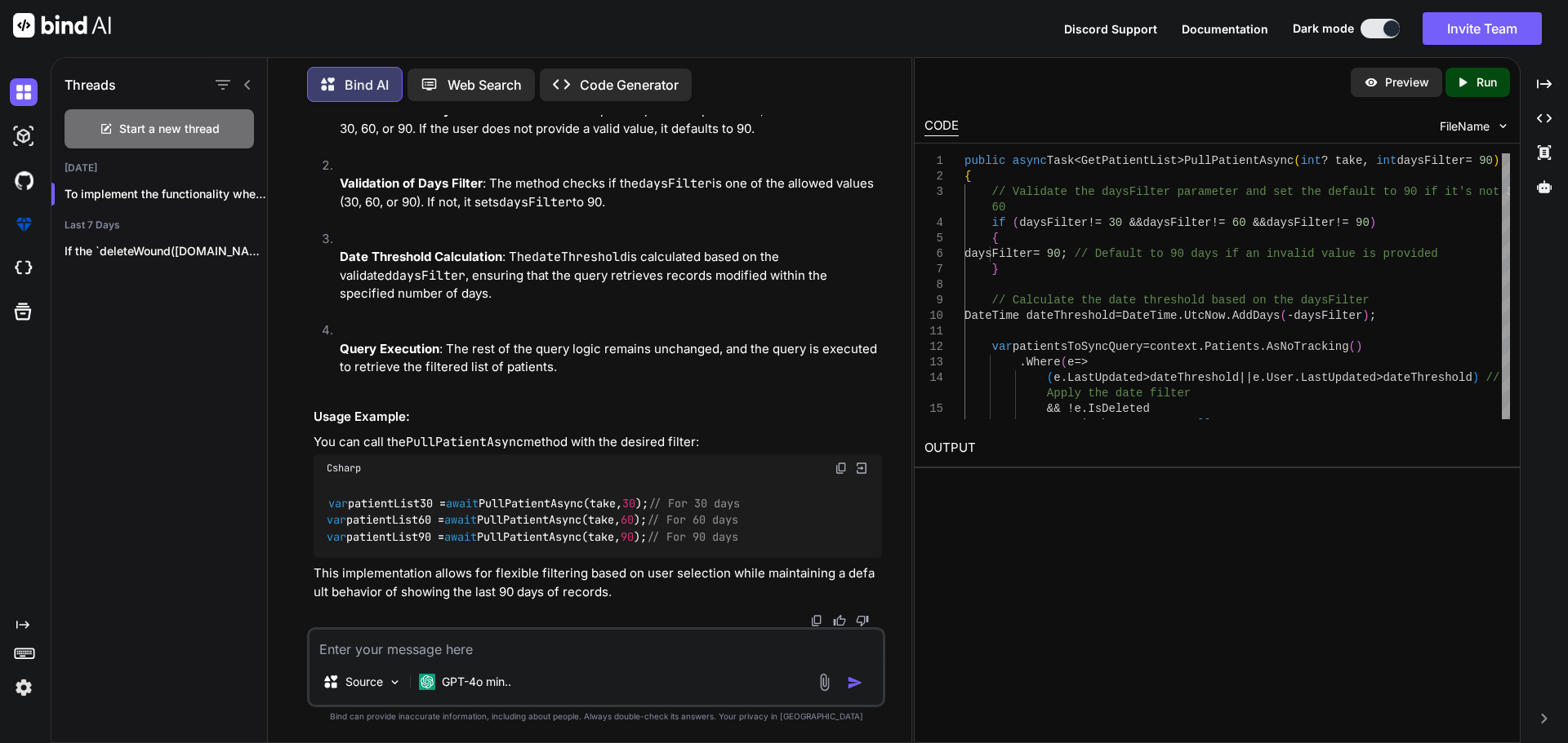
scroll to position [14353, 0]
click at [491, 655] on textarea at bounding box center [596, 645] width 573 height 30
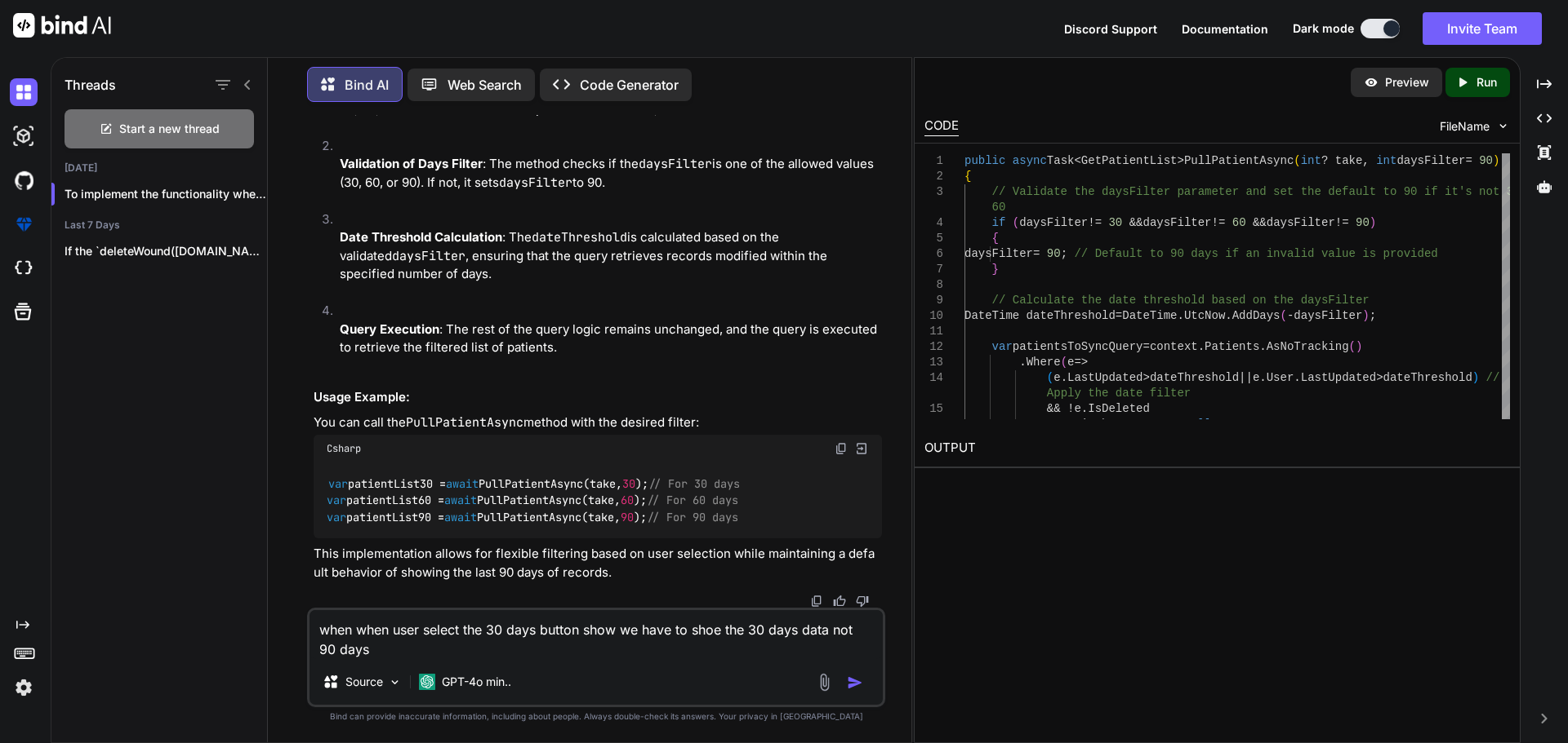
type textarea "when when user select the 30 days button show we have to shoe the 30 days data …"
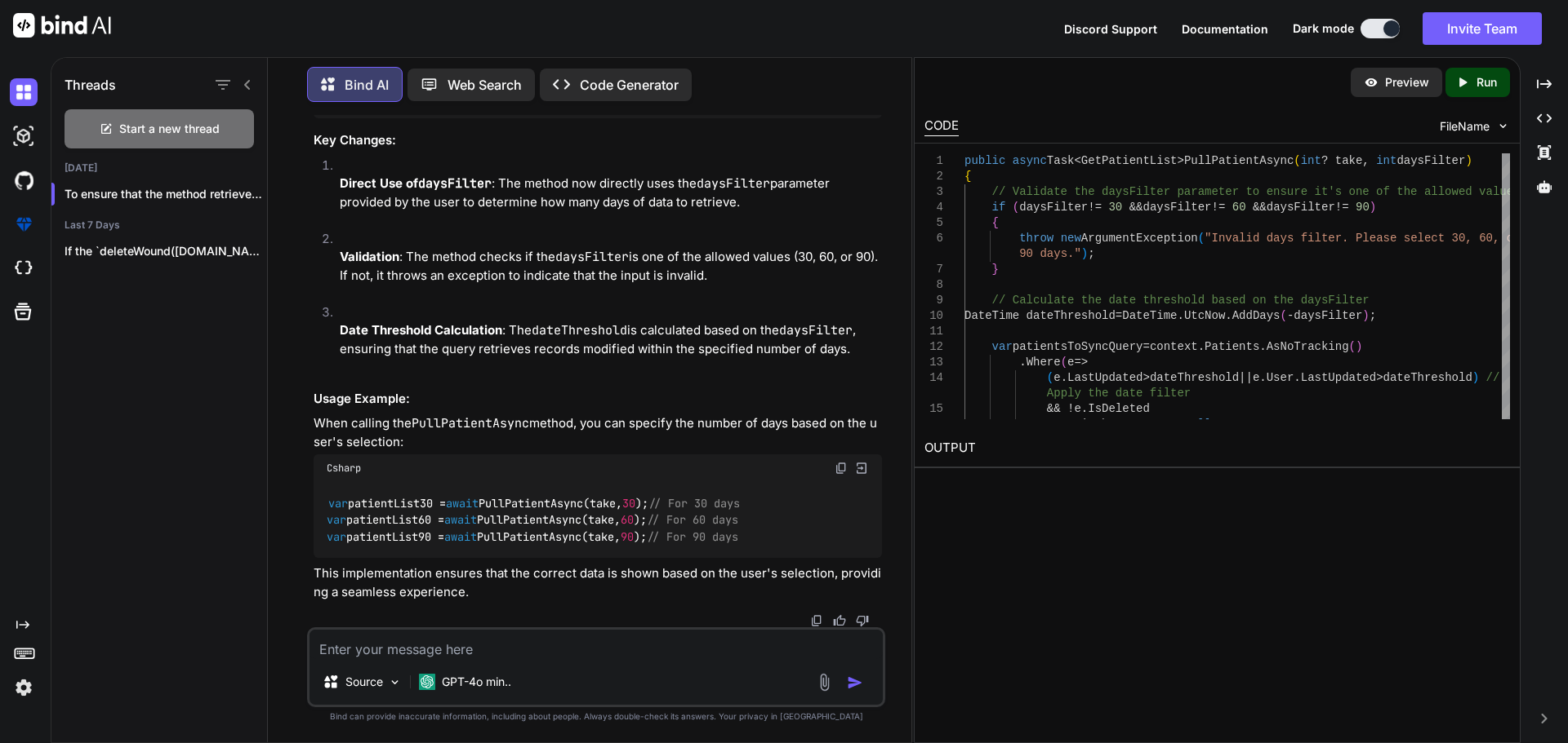
scroll to position [16680, 0]
click at [440, 632] on textarea at bounding box center [596, 645] width 573 height 30
type textarea "manage in a single method"
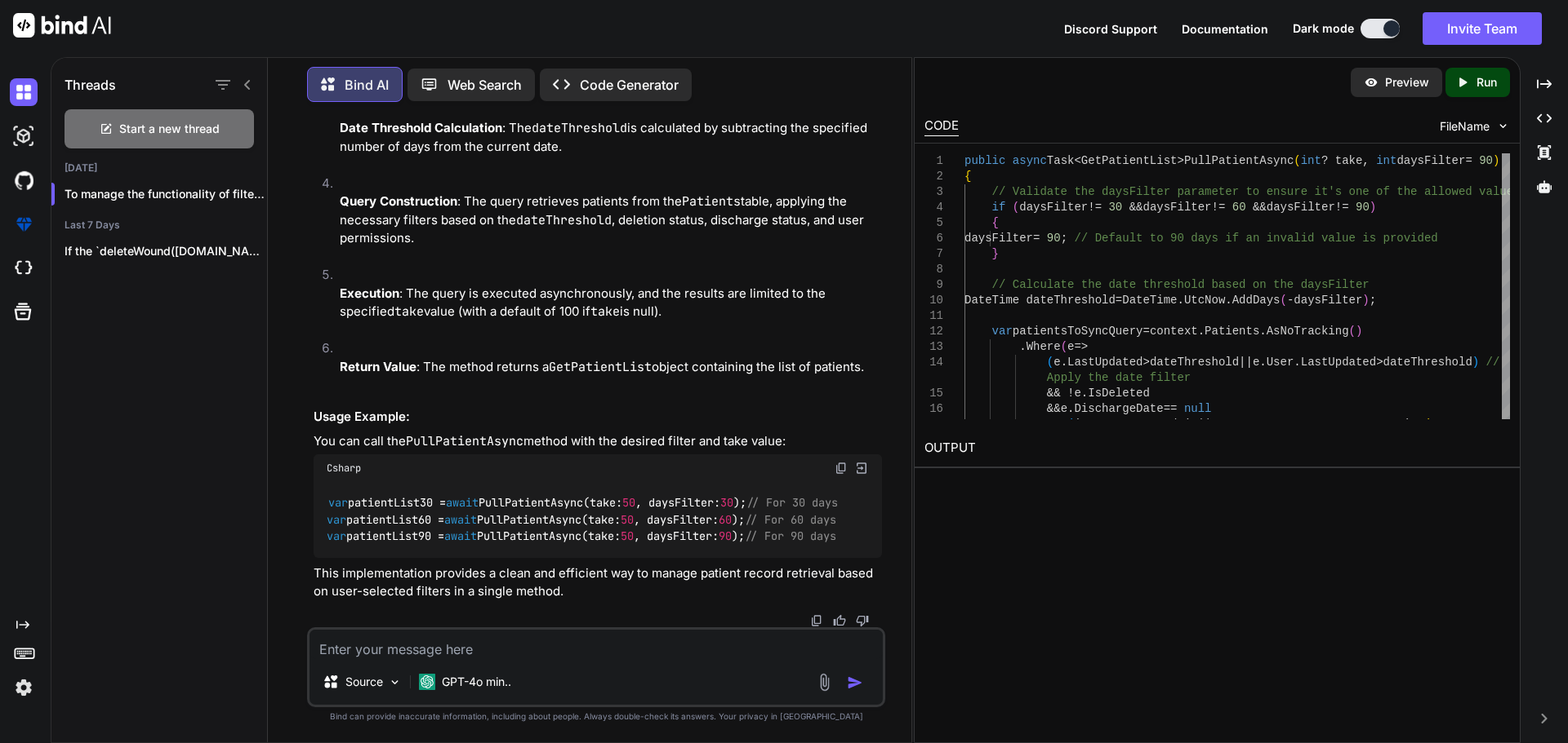
scroll to position [18415, 0]
click at [377, 653] on textarea at bounding box center [596, 645] width 573 height 30
click at [21, 98] on img at bounding box center [23, 92] width 28 height 28
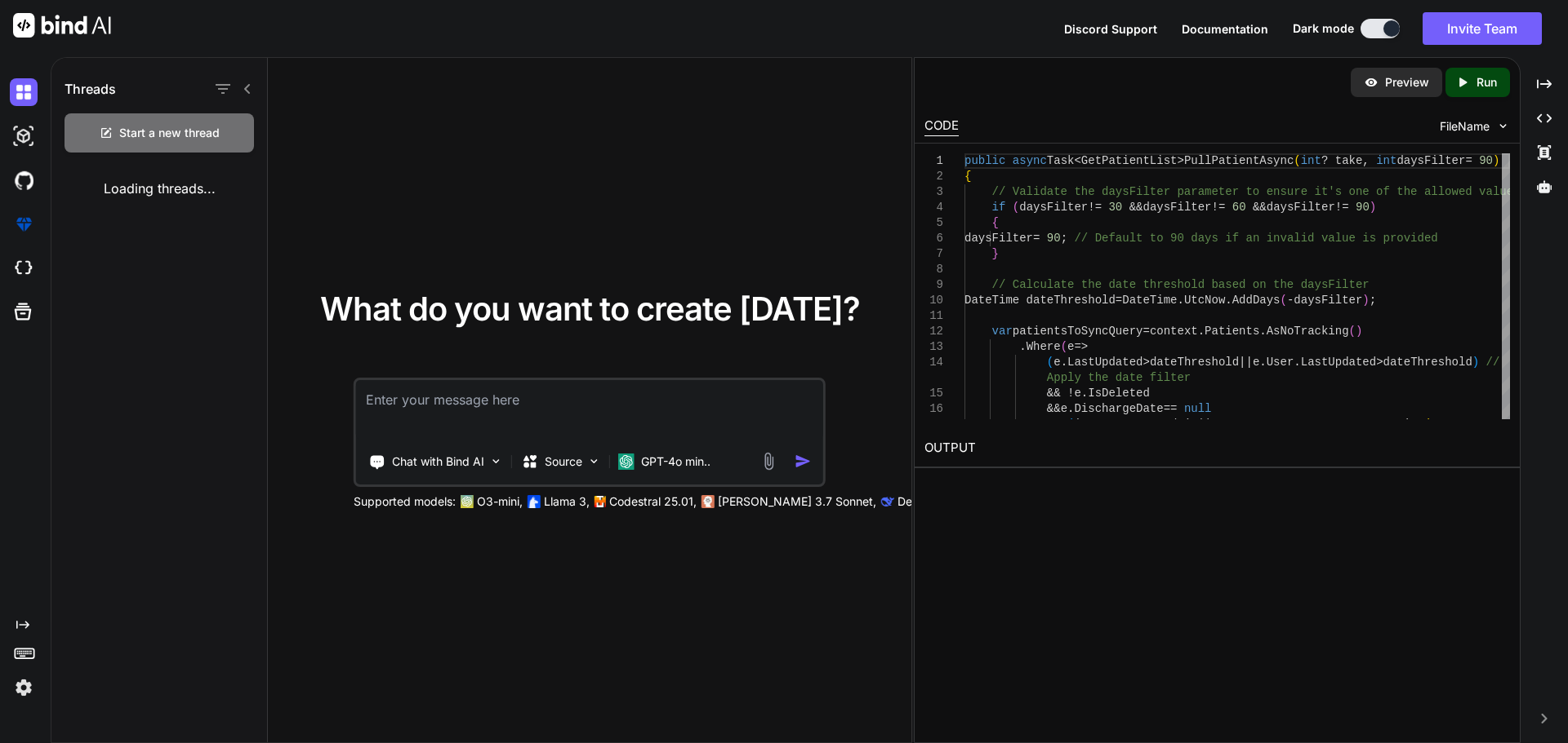
click at [420, 399] on textarea at bounding box center [590, 410] width 467 height 60
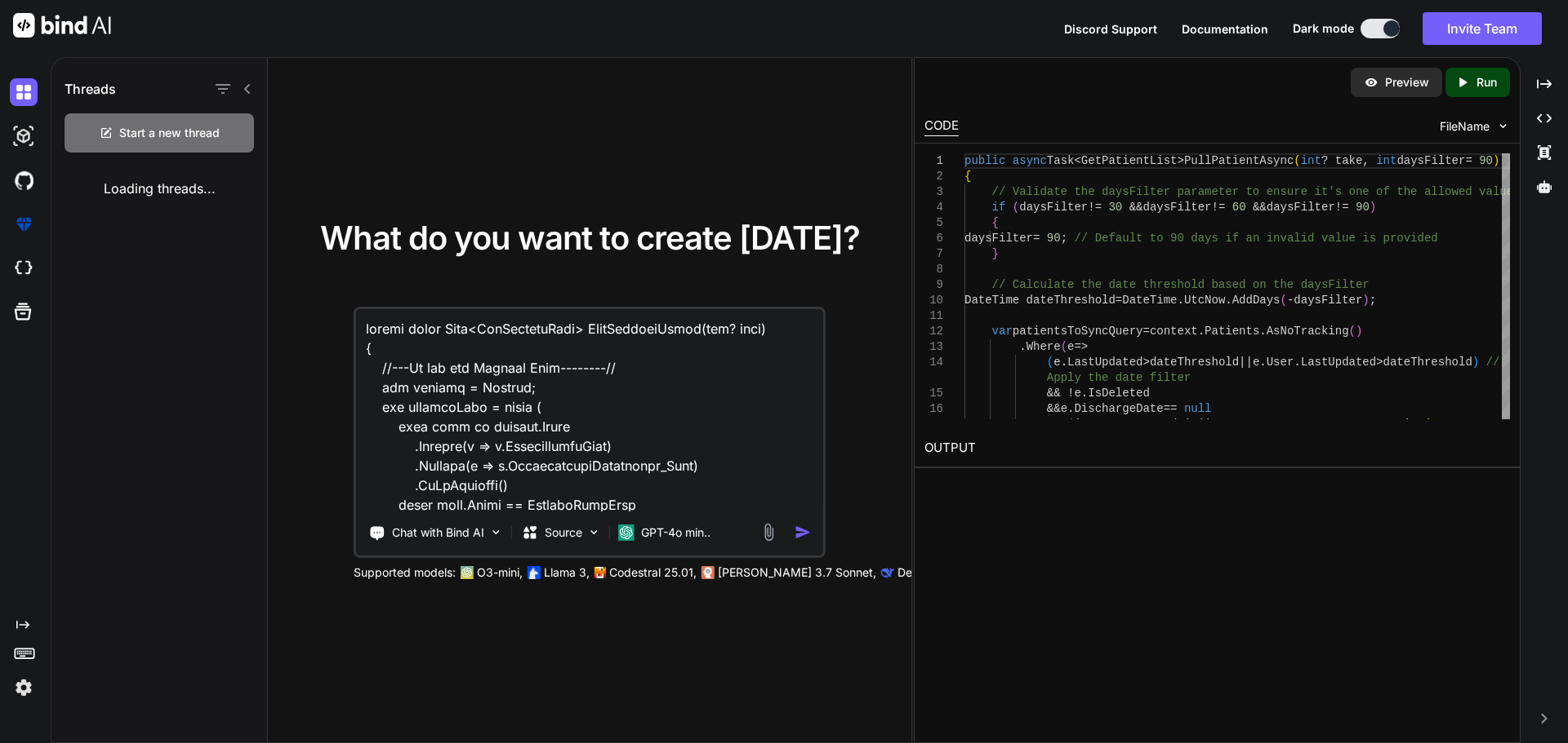
scroll to position [1433, 0]
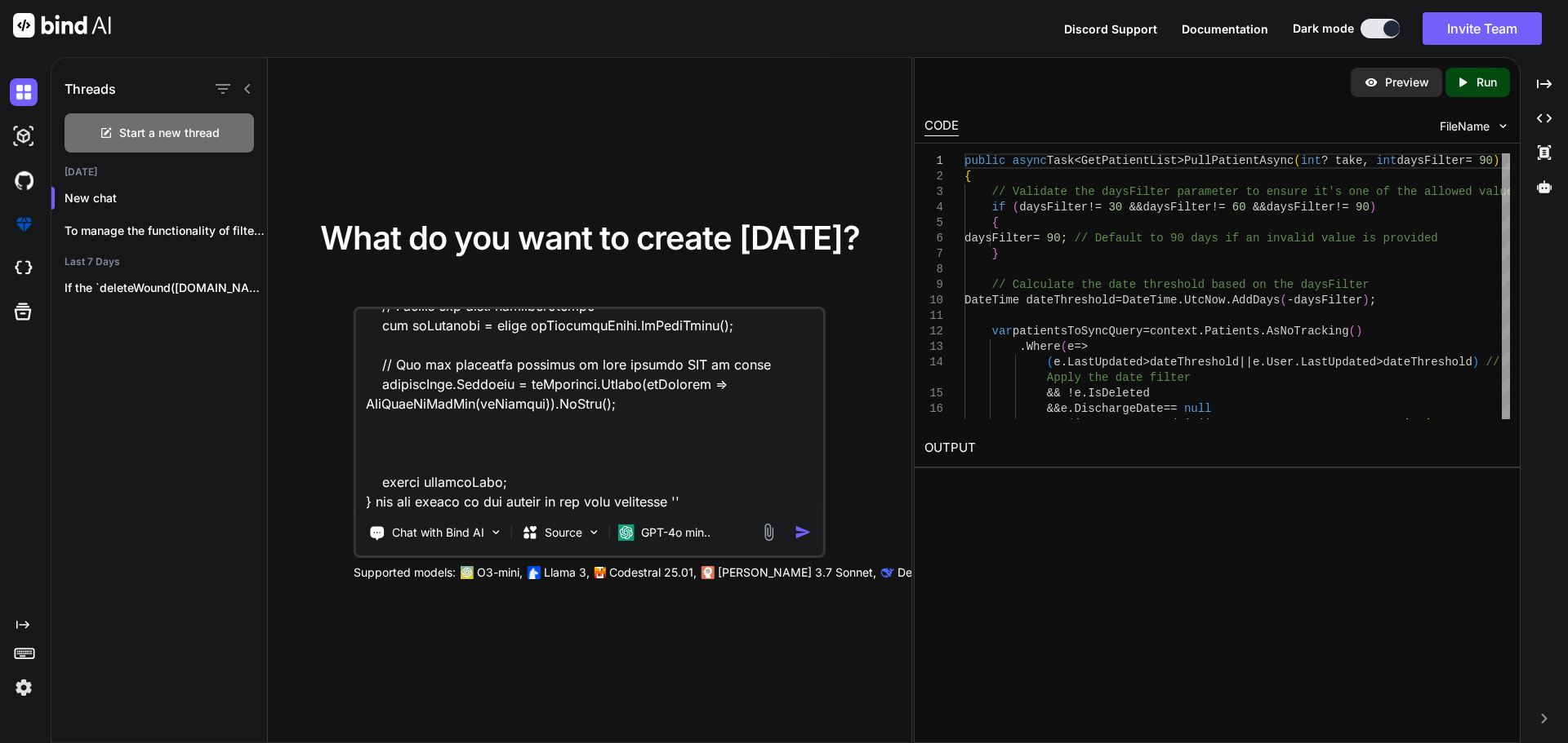
paste textarea "var patientsToSyncQuery = context.Patients.AsNoTracking() .Where(e => (e.LastUp…"
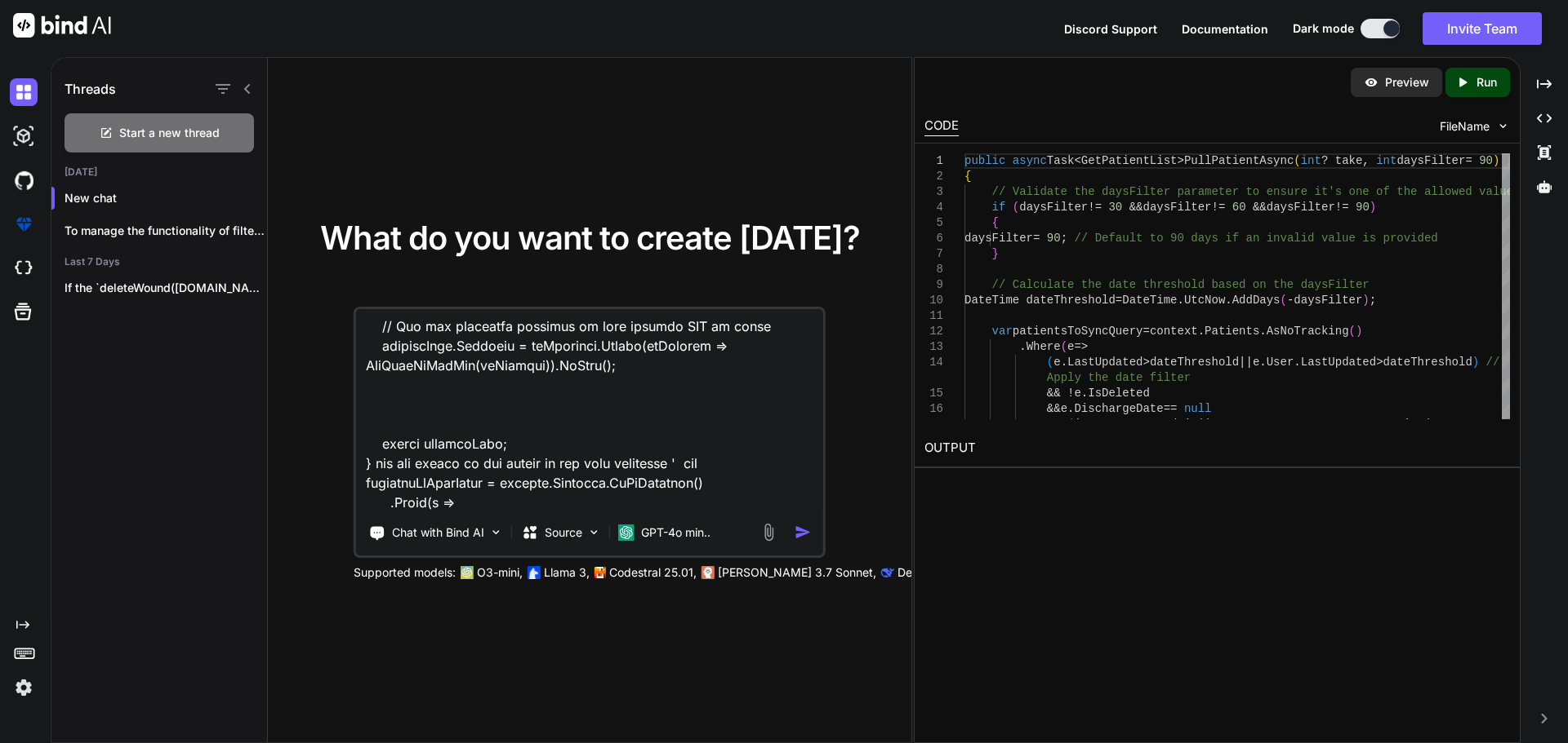
scroll to position [1824, 0]
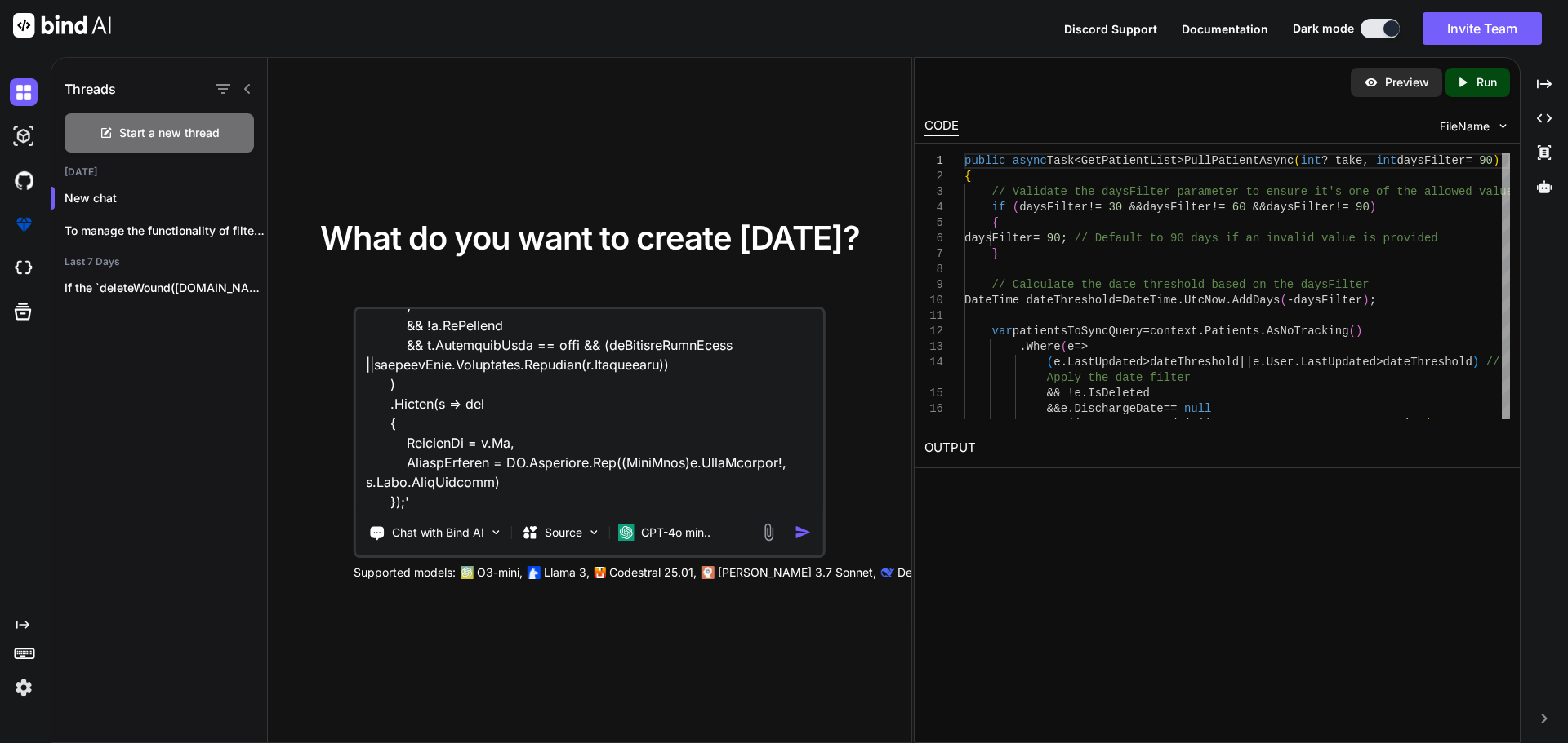
click at [410, 505] on textarea at bounding box center [590, 411] width 467 height 202
click at [463, 501] on textarea at bounding box center [590, 411] width 467 height 202
type textarea "public async Task<GetPatientList> PullPatientAsync(int? take) { //---We get the…"
click at [572, 475] on textarea at bounding box center [590, 411] width 467 height 202
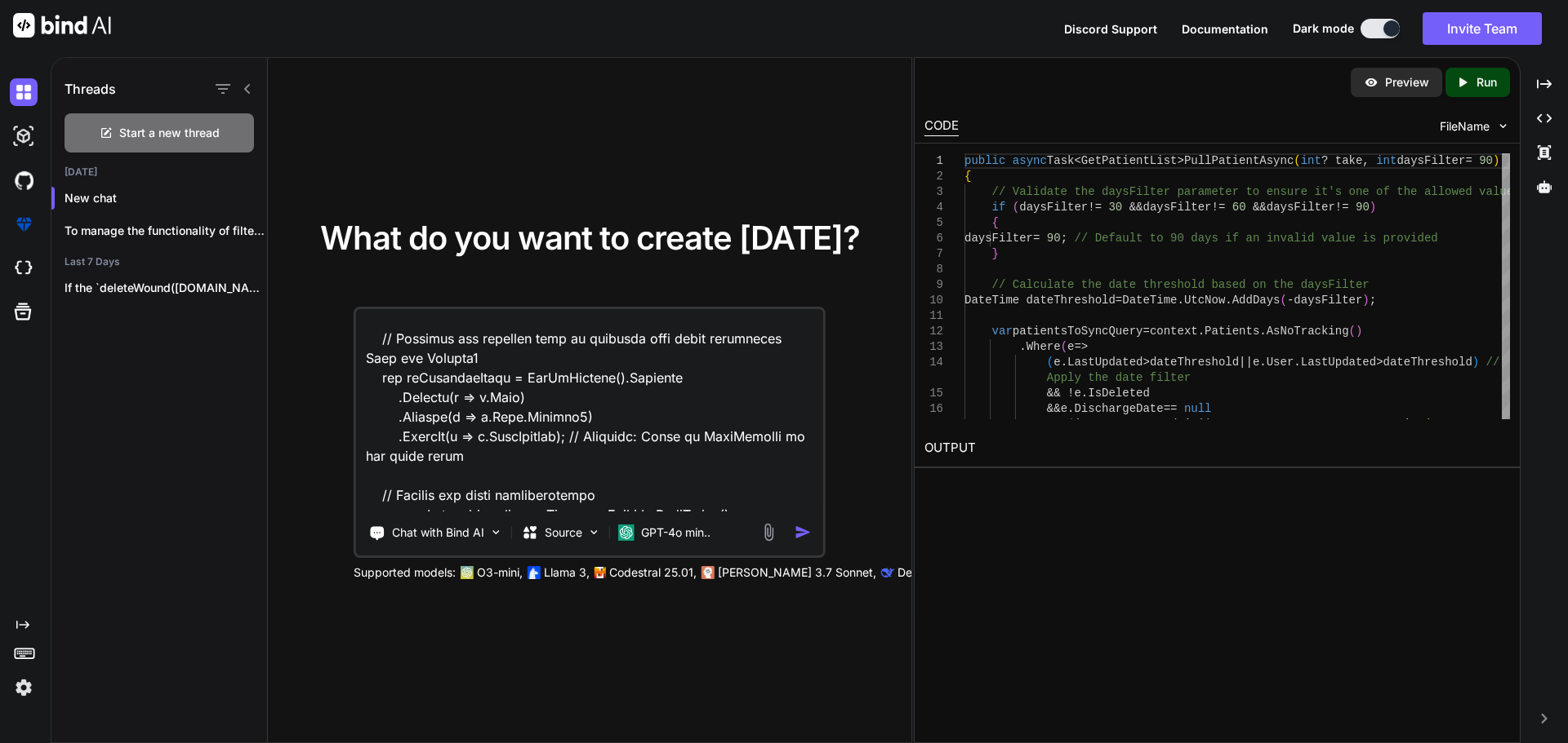
scroll to position [1172, 0]
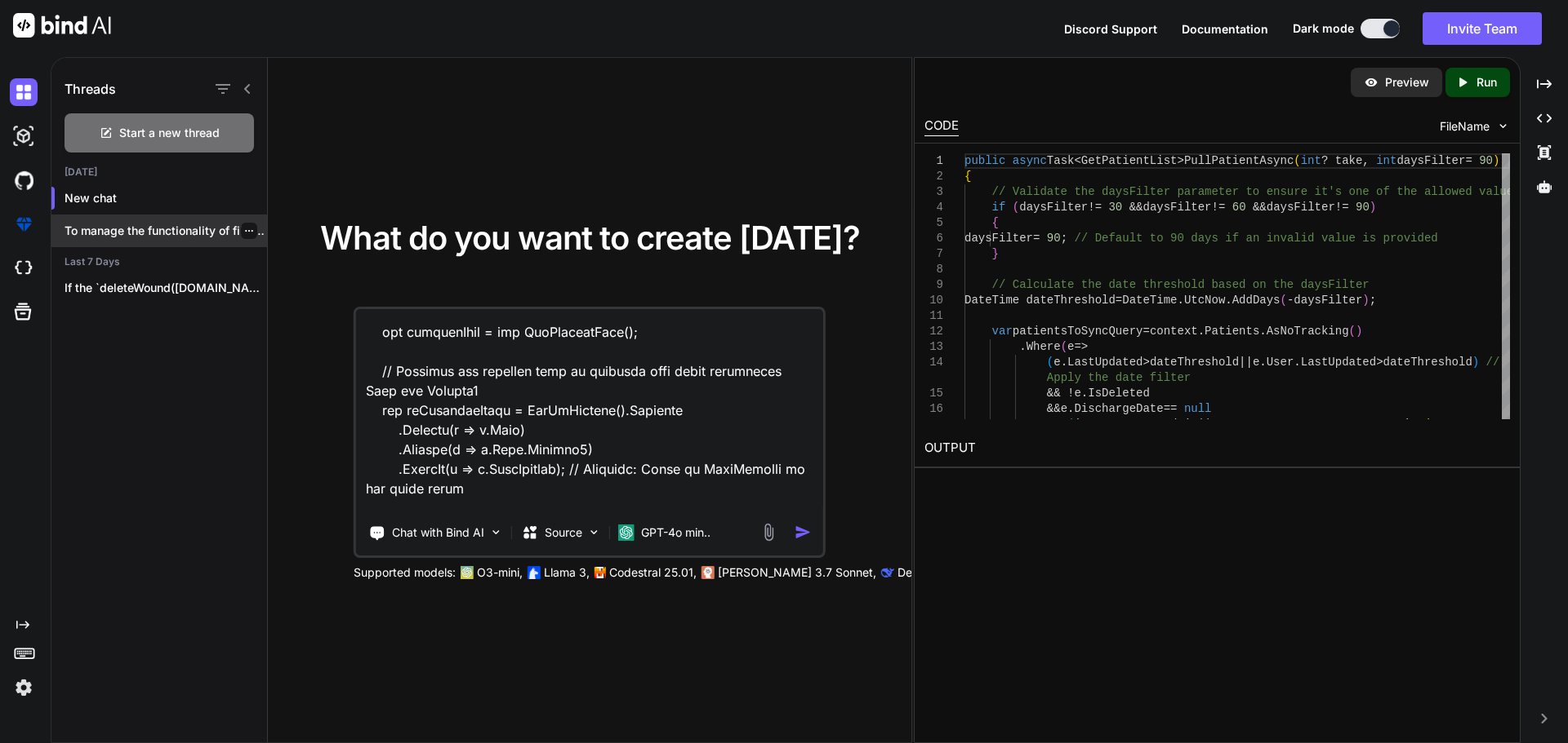
click at [147, 234] on p "To manage the functionality of filtering patient..." at bounding box center [166, 230] width 203 height 16
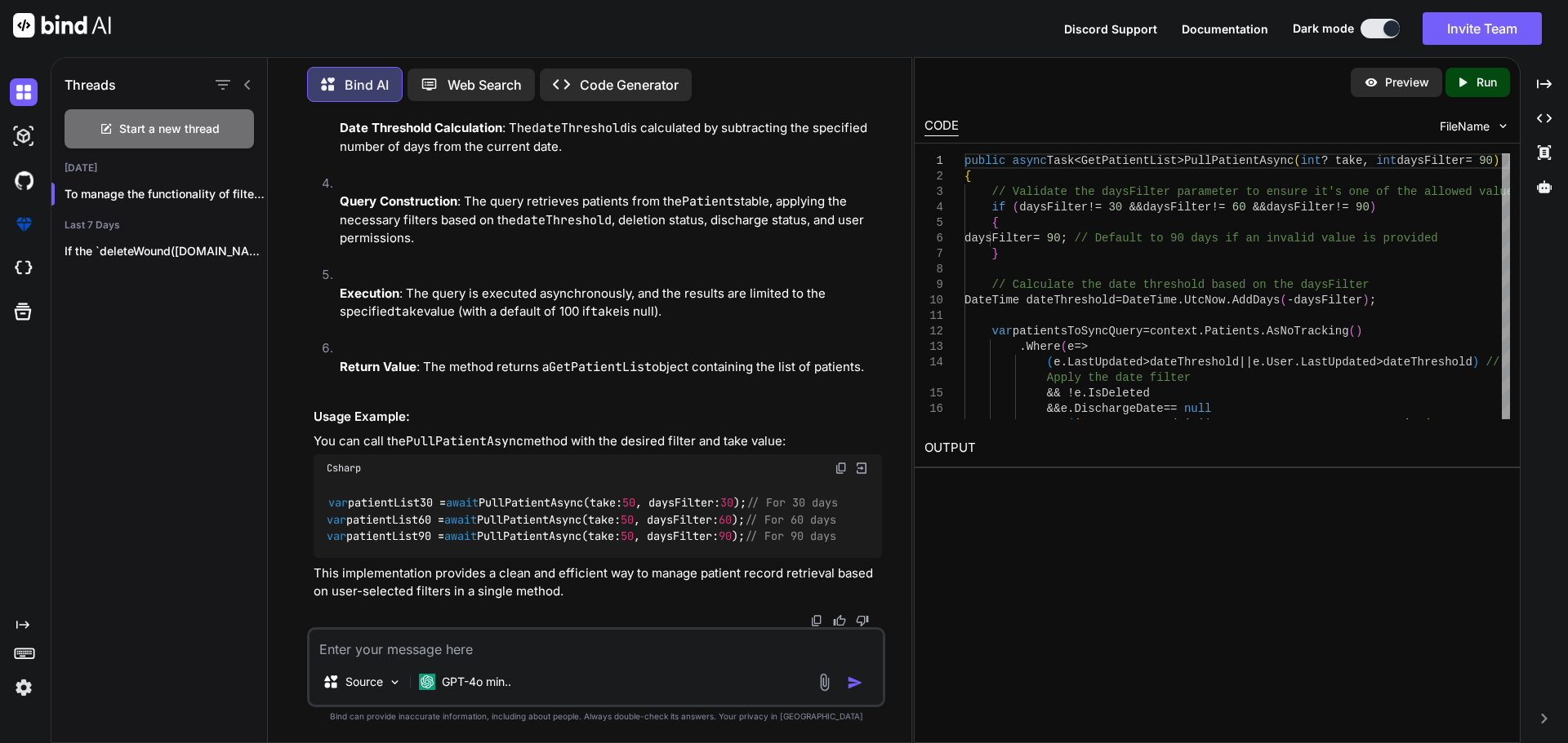
scroll to position [7661, 0]
drag, startPoint x: 354, startPoint y: 284, endPoint x: 785, endPoint y: 281, distance: 431.0
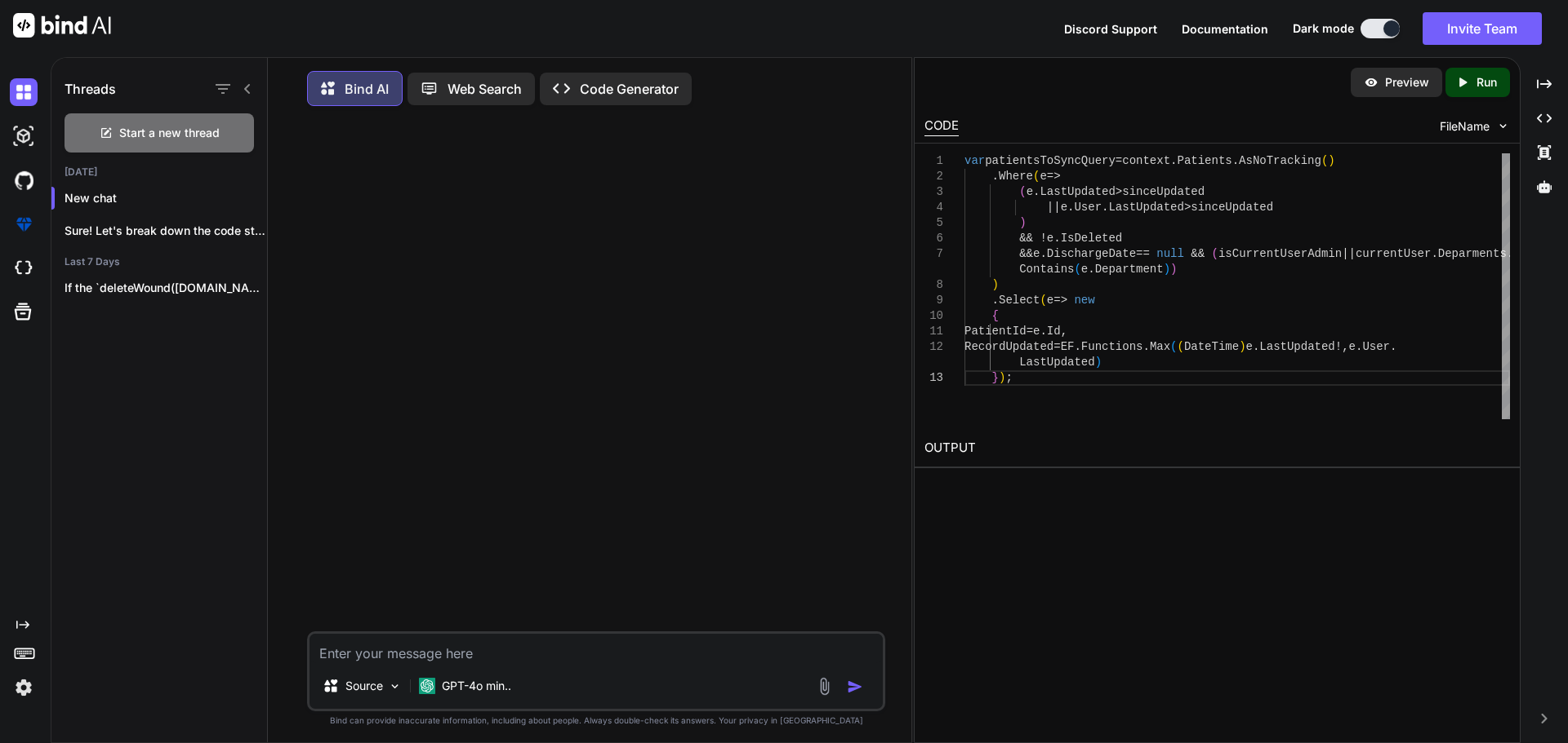
scroll to position [9, 0]
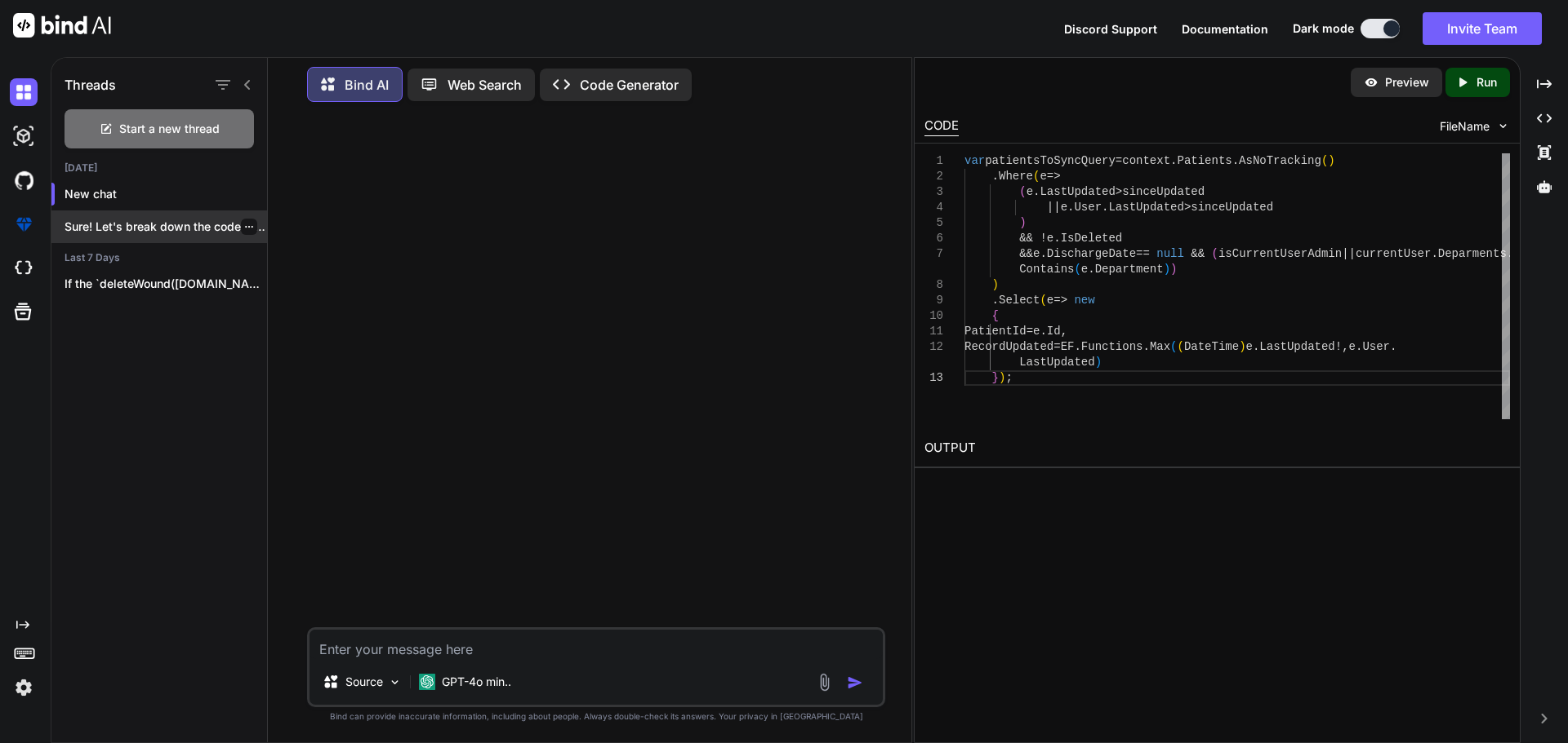
click at [140, 224] on p "Sure! Let's break down the code step by ..." at bounding box center [166, 226] width 203 height 16
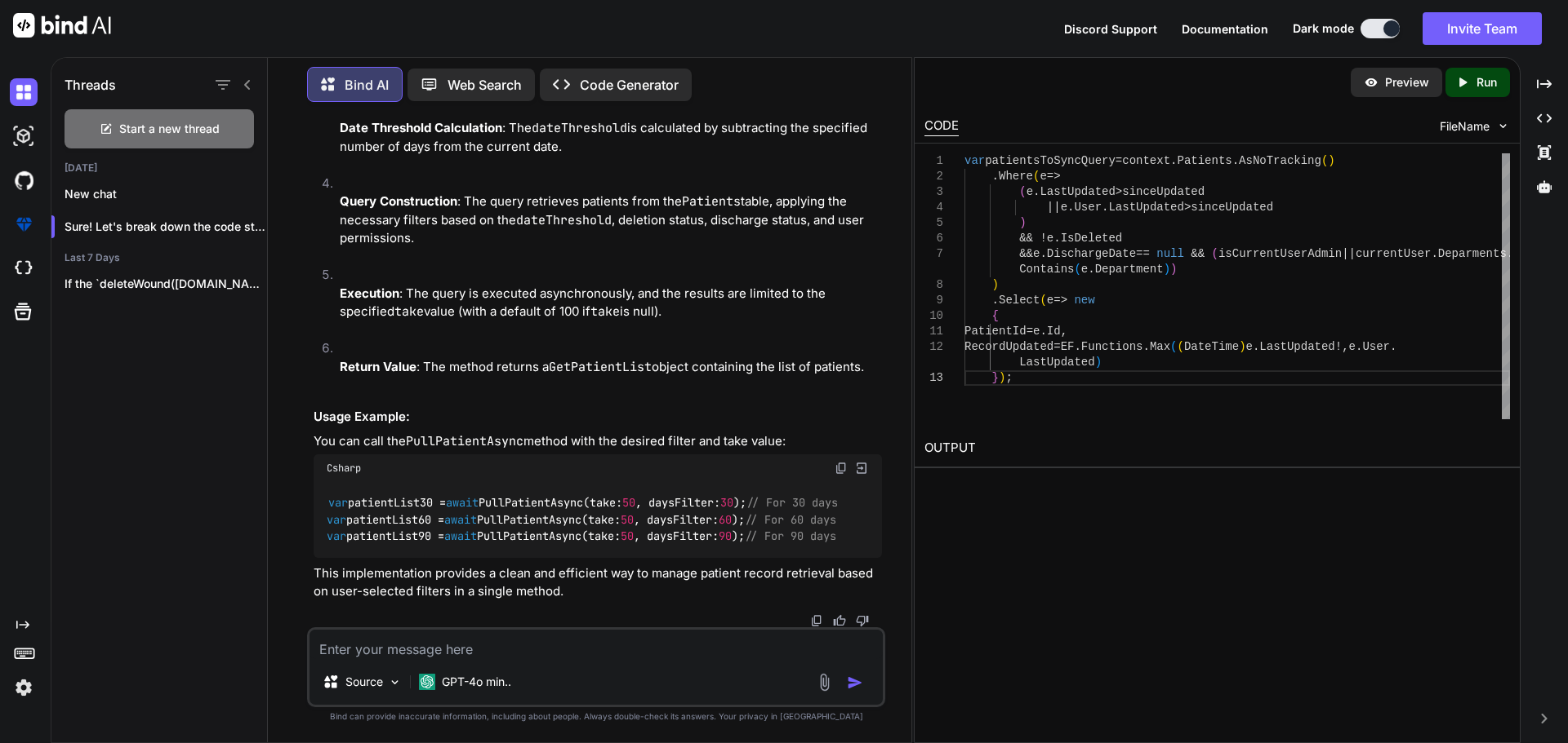
scroll to position [7661, 0]
drag, startPoint x: 354, startPoint y: 322, endPoint x: 607, endPoint y: 547, distance: 338.6
copy code "var patientsToSyncQuery = context.Patients.AsNoTracking() .Where(e => (e.LastUp…"
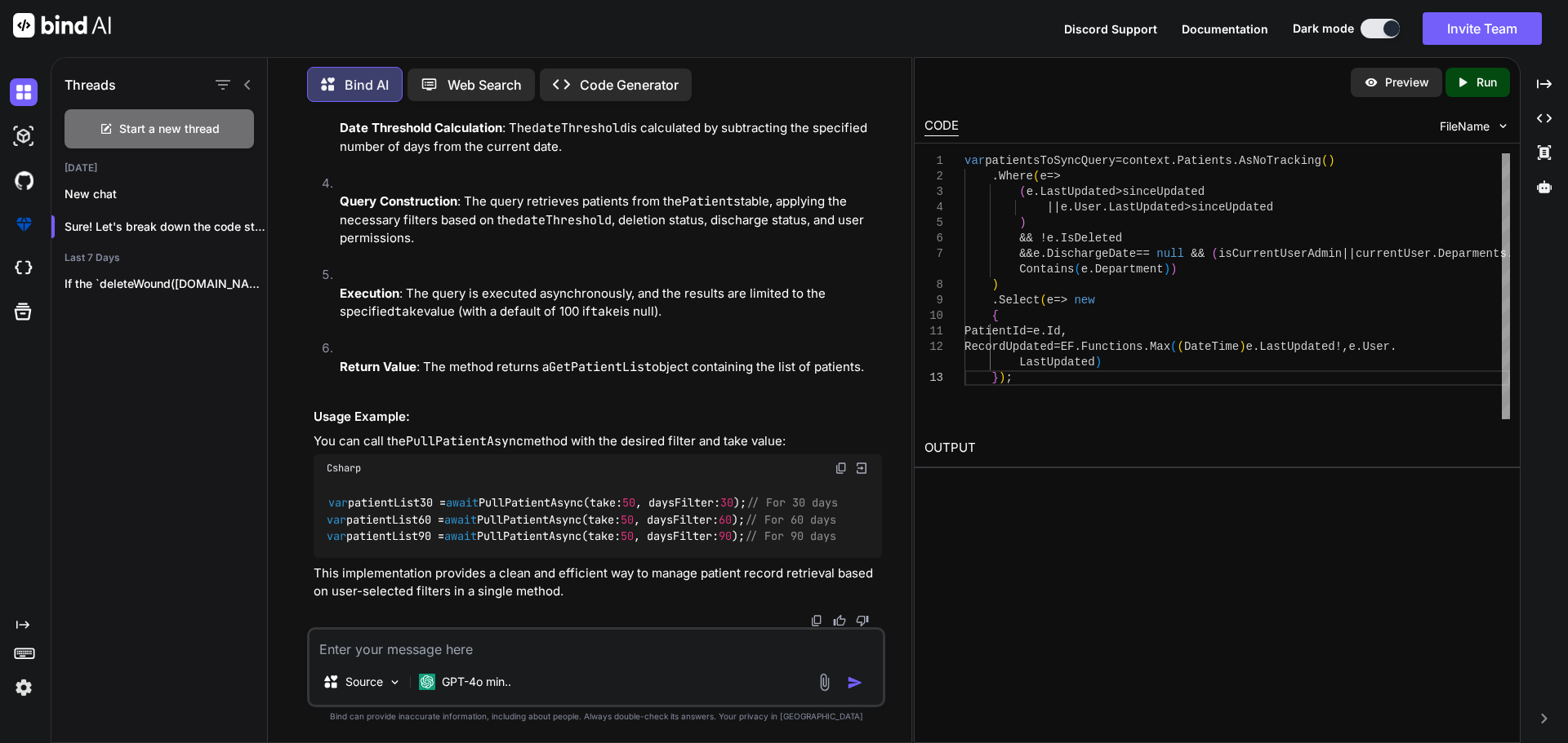
drag, startPoint x: 407, startPoint y: 559, endPoint x: 413, endPoint y: 549, distance: 11.7
drag, startPoint x: 344, startPoint y: 289, endPoint x: 564, endPoint y: 547, distance: 339.1
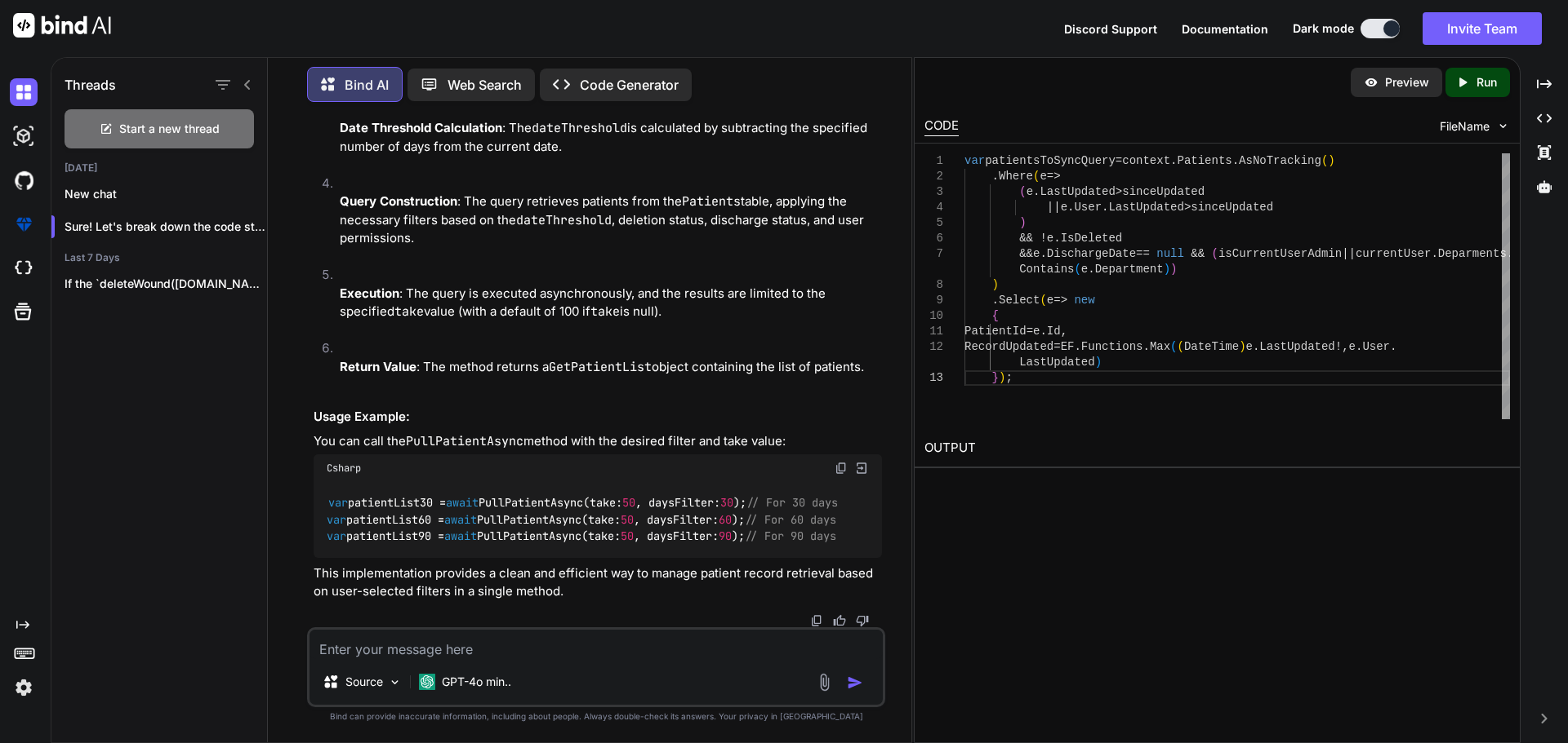
copy code "DateTime dateThreshold = DateTime.UtcNow.AddDays(-daysFilter); var patientsToSy…"
